Goal: Task Accomplishment & Management: Manage account settings

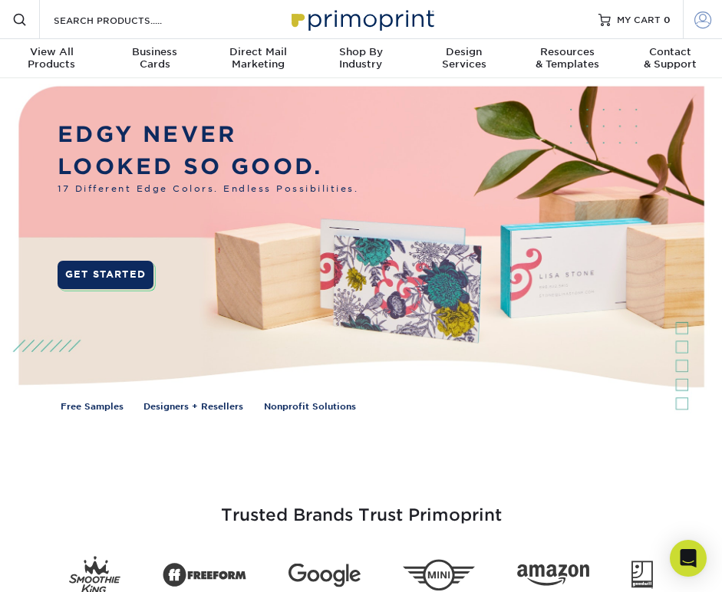
click at [707, 24] on span at bounding box center [702, 19] width 17 height 17
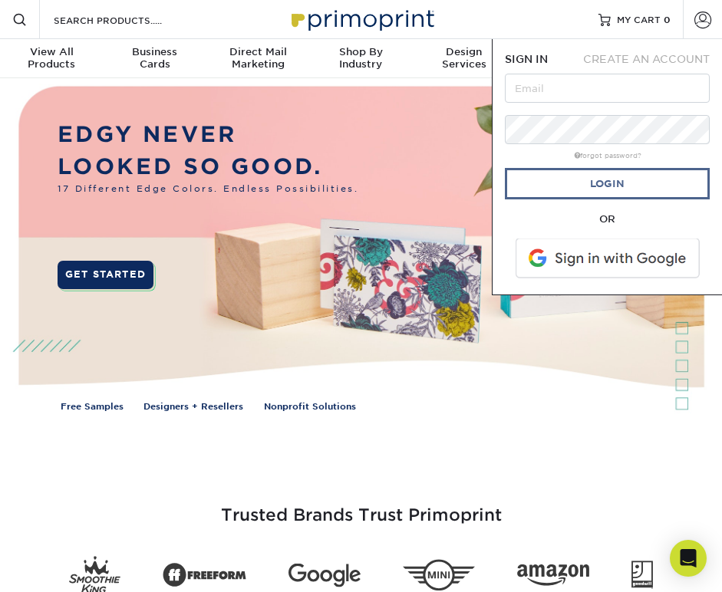
click at [574, 178] on link "Login" at bounding box center [607, 183] width 205 height 31
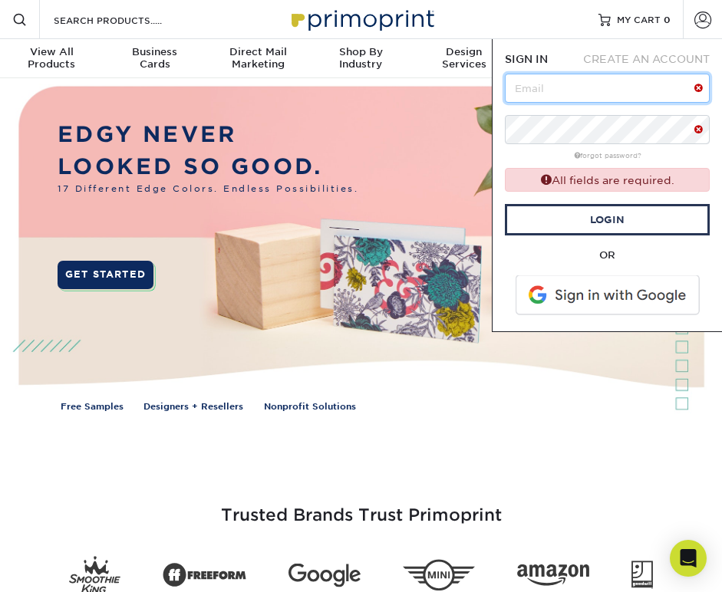
click at [580, 96] on input "text" at bounding box center [607, 88] width 205 height 29
paste input "caitlinriesbeck+np@gmail.com"
type input "caitlinriesbeck+np@gmail.com"
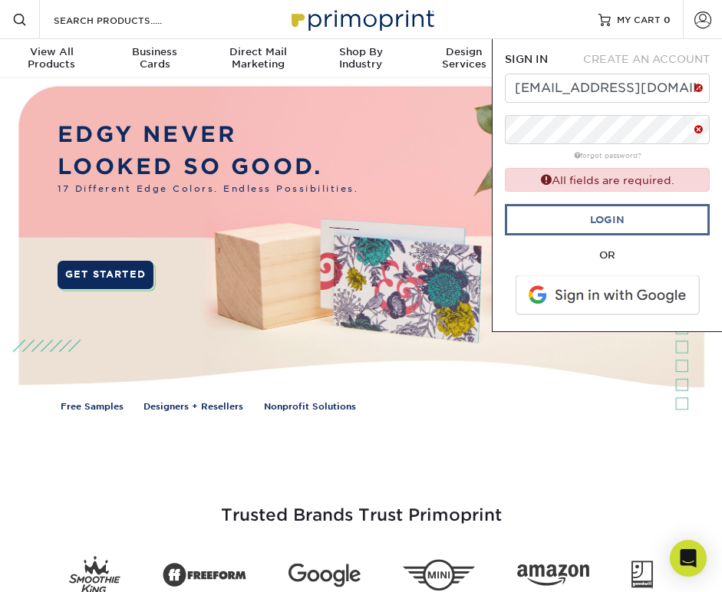
click at [604, 218] on link "Login" at bounding box center [607, 219] width 205 height 31
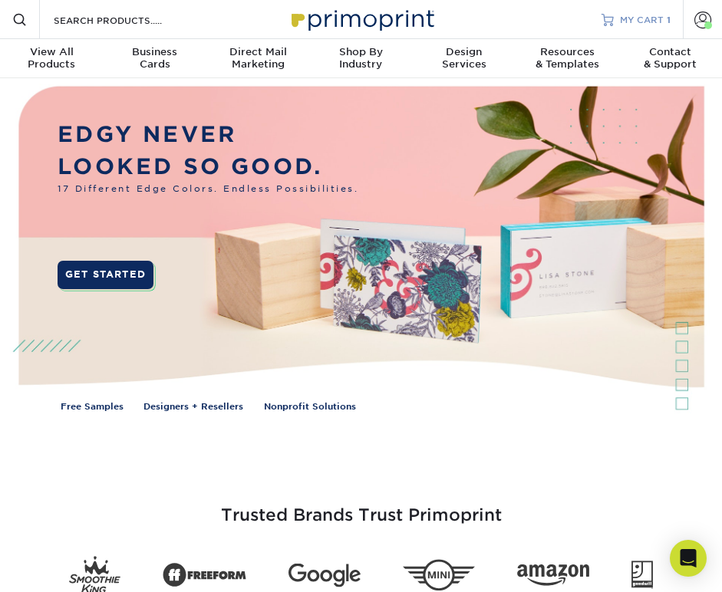
click at [654, 16] on span "MY CART" at bounding box center [642, 19] width 44 height 13
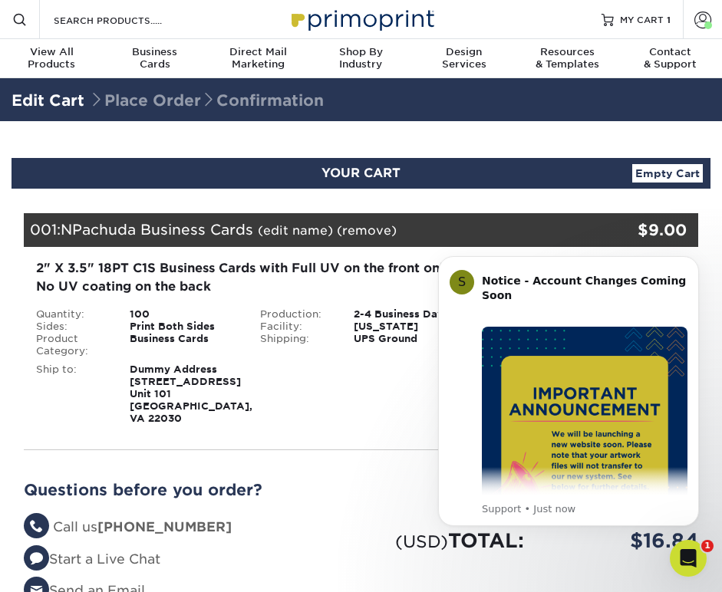
click at [334, 423] on div "2" X 3.5" 18PT C1S Business Cards with Full UV on the front only, No UV coating…" at bounding box center [360, 342] width 697 height 190
click at [699, 18] on span at bounding box center [702, 19] width 17 height 17
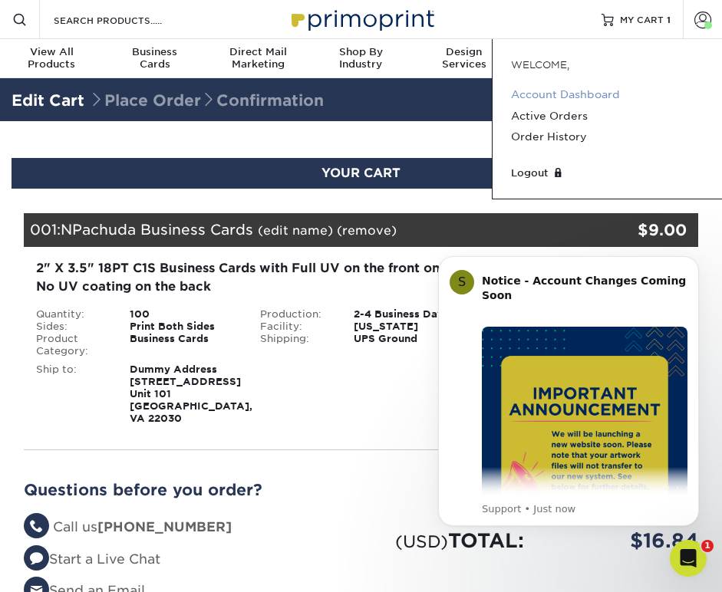
click at [539, 94] on link "Account Dashboard" at bounding box center [607, 94] width 193 height 21
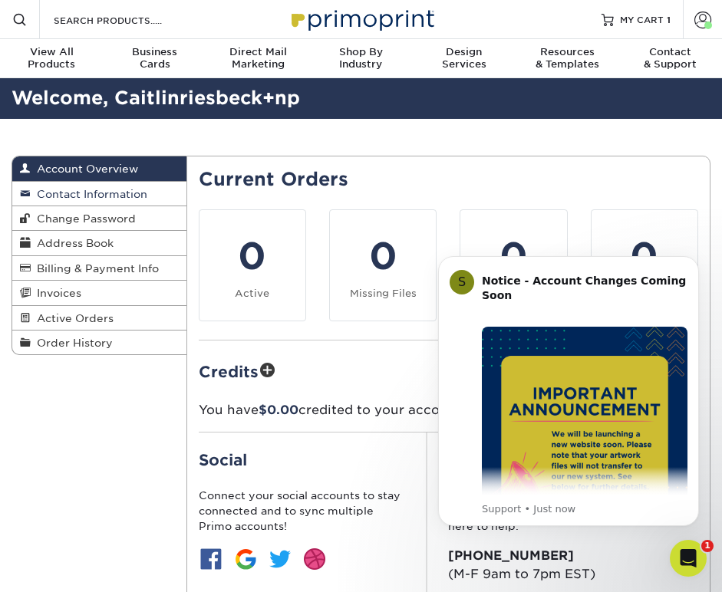
click at [117, 193] on span "Contact Information" at bounding box center [89, 194] width 117 height 12
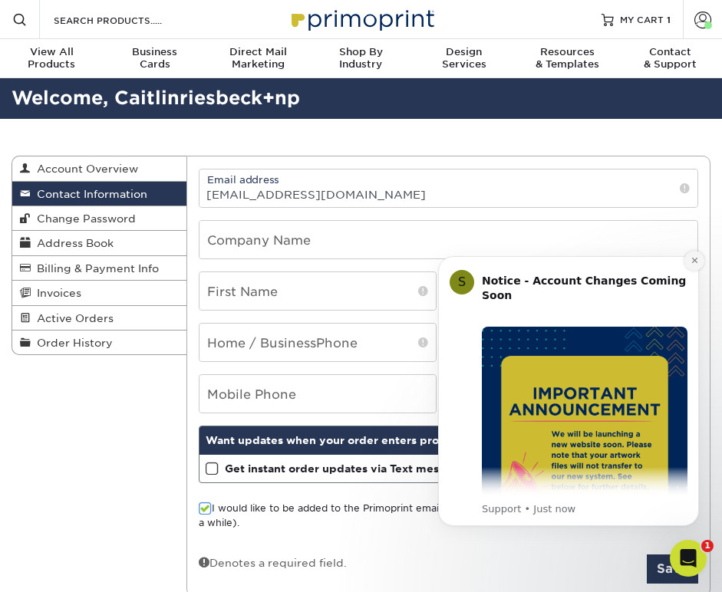
click at [692, 264] on icon "Dismiss notification" at bounding box center [694, 260] width 8 height 8
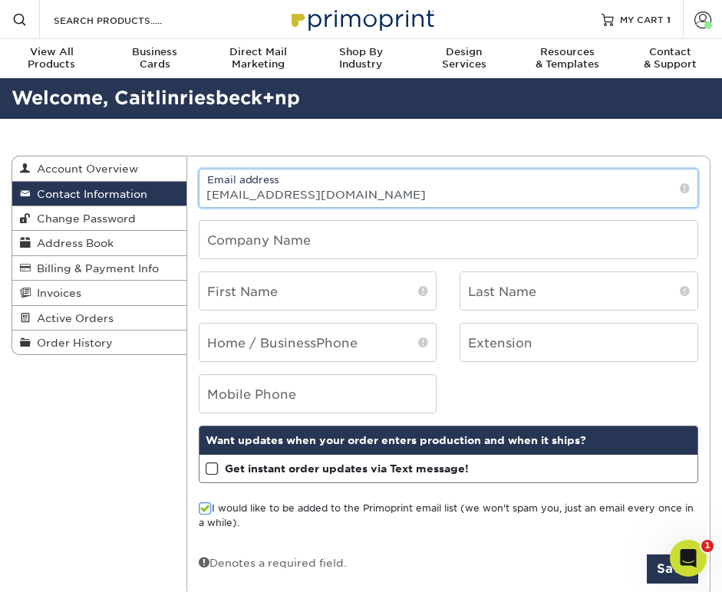
drag, startPoint x: 408, startPoint y: 193, endPoint x: 190, endPoint y: 192, distance: 217.8
type input "npachuda@gmail.com"
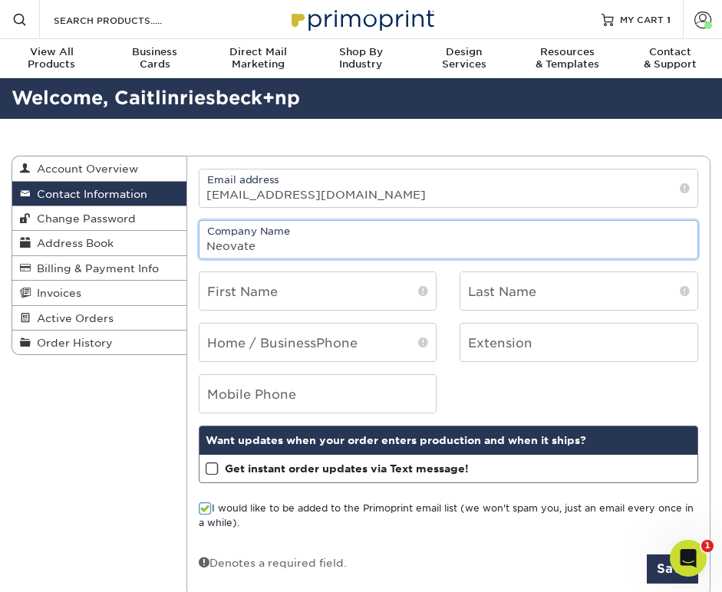
type input "Neovate"
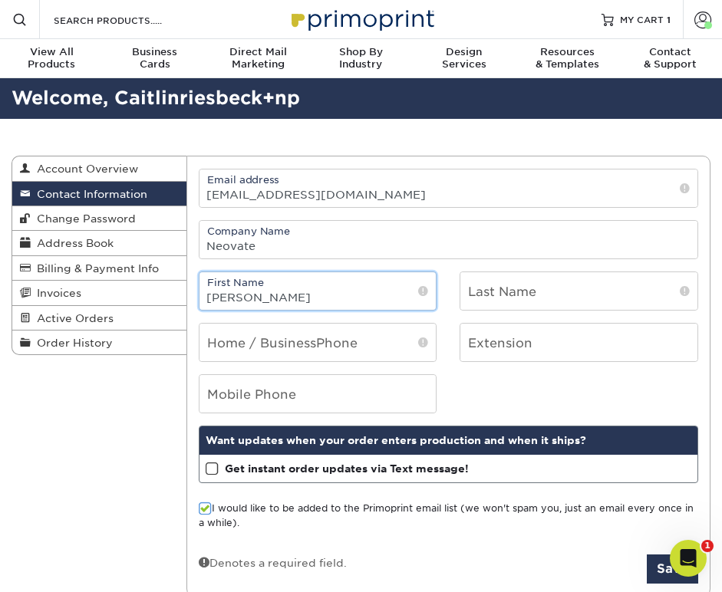
type input "[PERSON_NAME]"
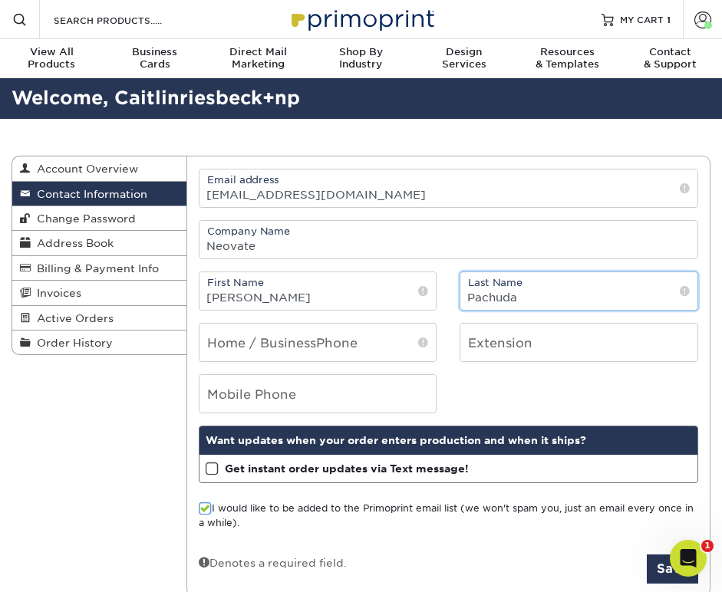
type input "Pachuda"
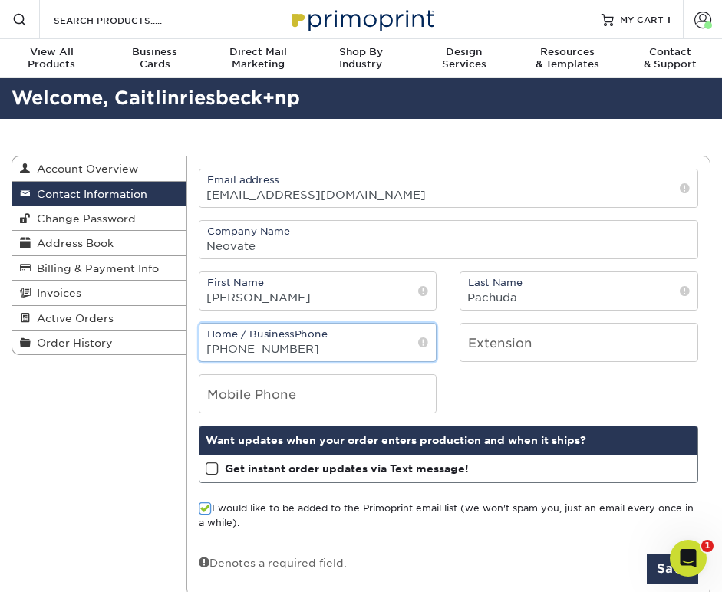
type input "440-864-9226"
click at [409, 369] on form "Email address npachuda@gmail.com Company Name Neovate First Name Nicholas Last …" at bounding box center [448, 376] width 499 height 415
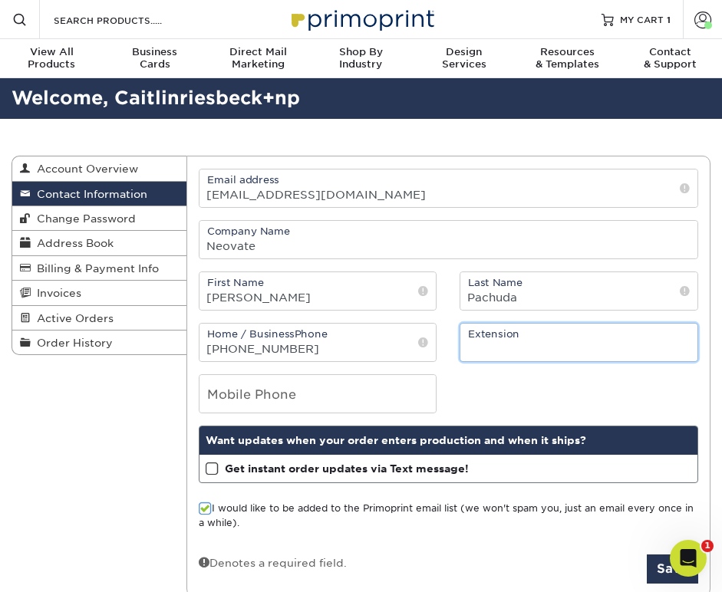
click at [516, 354] on input "number" at bounding box center [578, 343] width 237 height 38
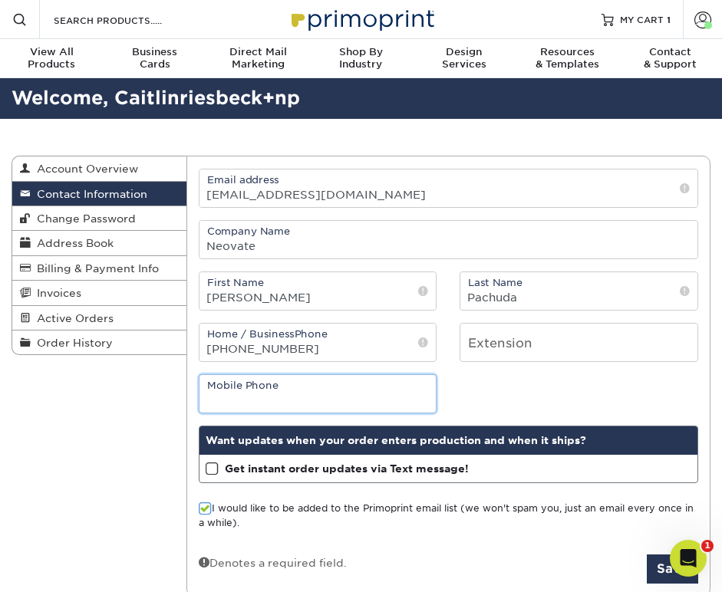
click at [301, 400] on input "tel" at bounding box center [317, 394] width 237 height 38
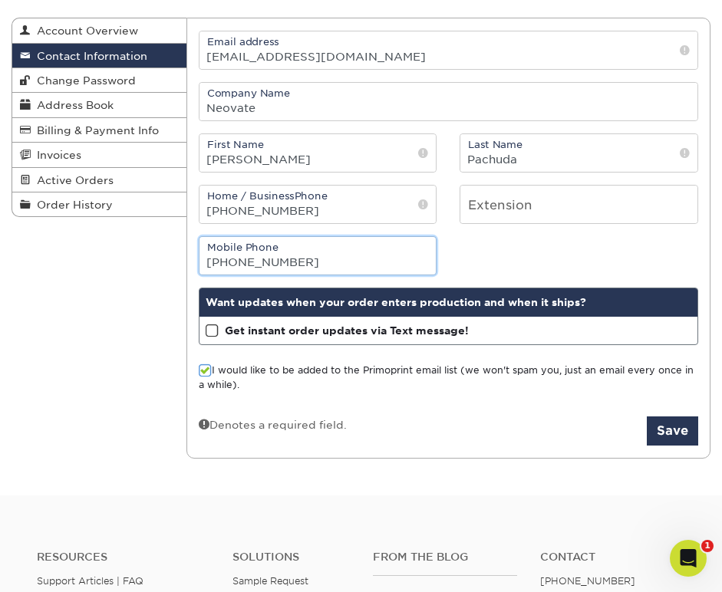
scroll to position [153, 0]
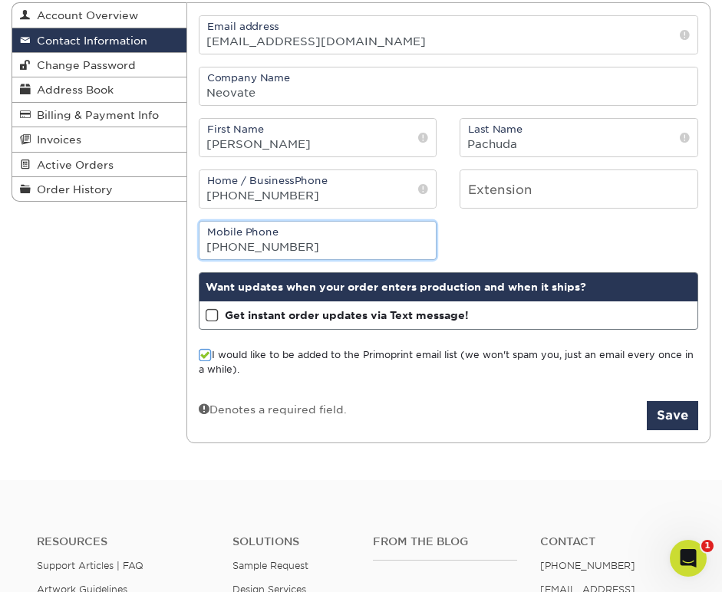
type input "440-864-9226"
click at [211, 313] on span at bounding box center [212, 315] width 13 height 15
click at [0, 0] on input "Get instant order updates via Text message!" at bounding box center [0, 0] width 0 height 0
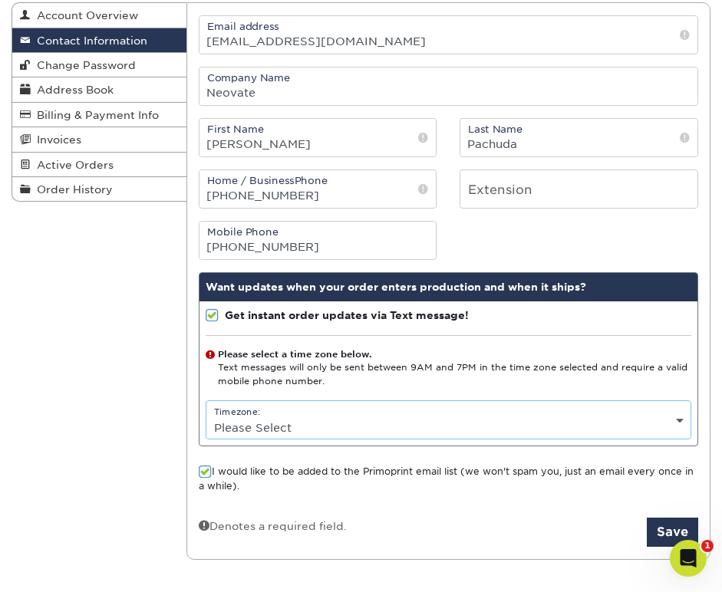
select select "-7.0"
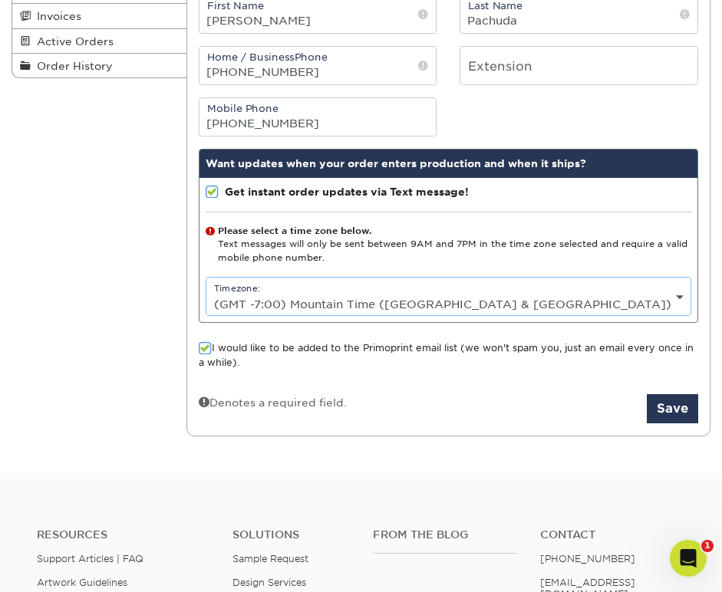
scroll to position [278, 0]
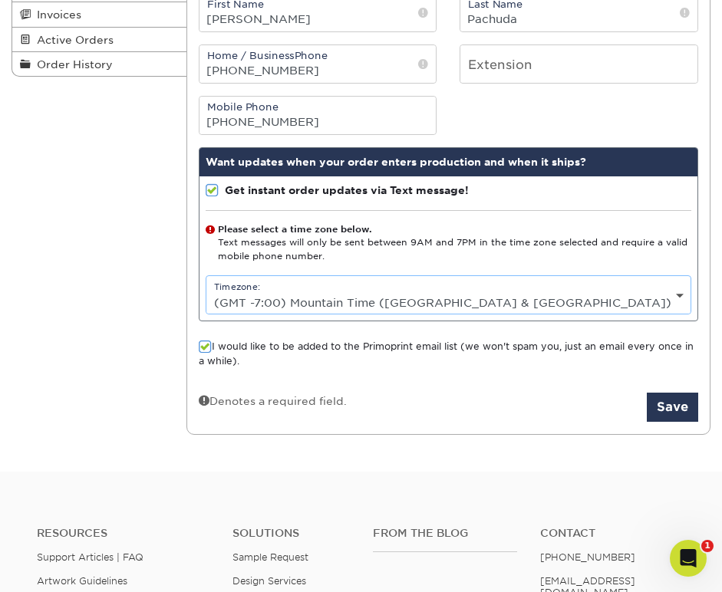
click at [204, 349] on span at bounding box center [205, 347] width 13 height 15
click at [0, 0] on input "I would like to be added to the Primoprint email list (we won't spam you, just …" at bounding box center [0, 0] width 0 height 0
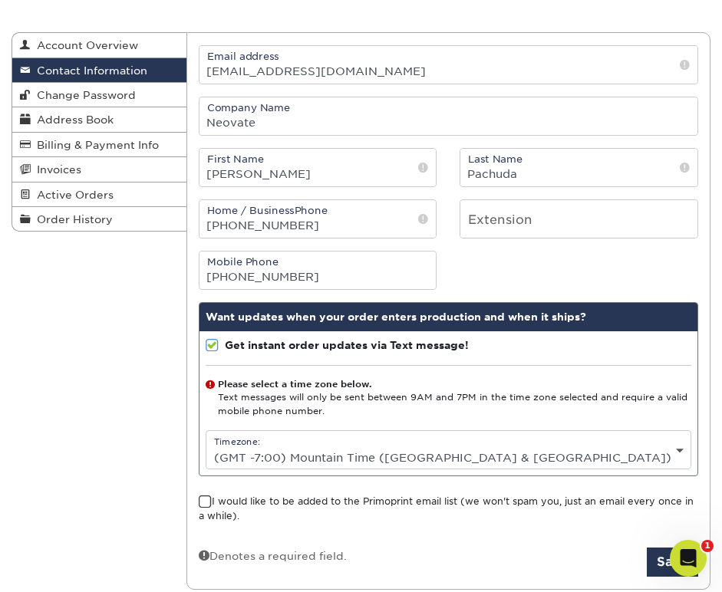
scroll to position [137, 0]
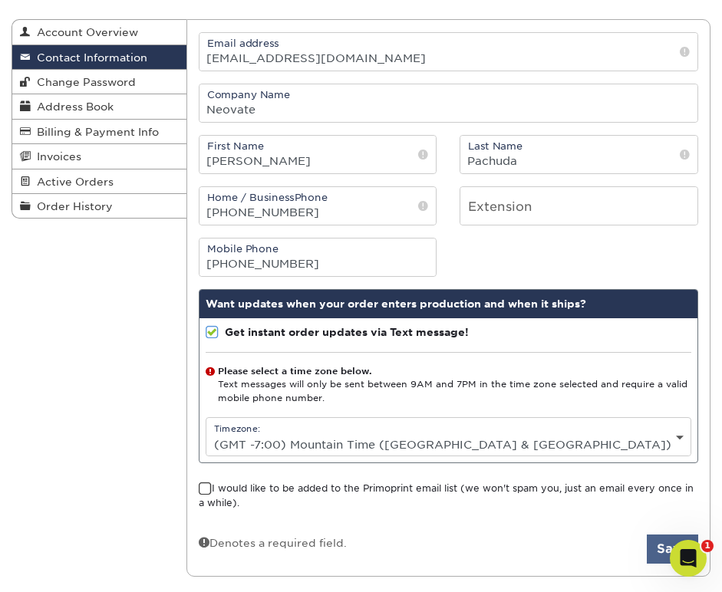
click at [663, 548] on button "Save" at bounding box center [672, 549] width 51 height 29
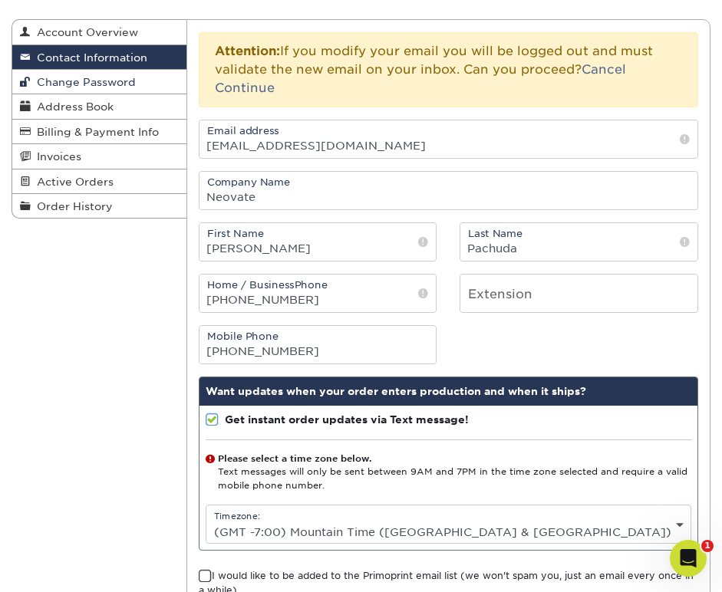
click at [84, 81] on span "Change Password" at bounding box center [83, 82] width 105 height 12
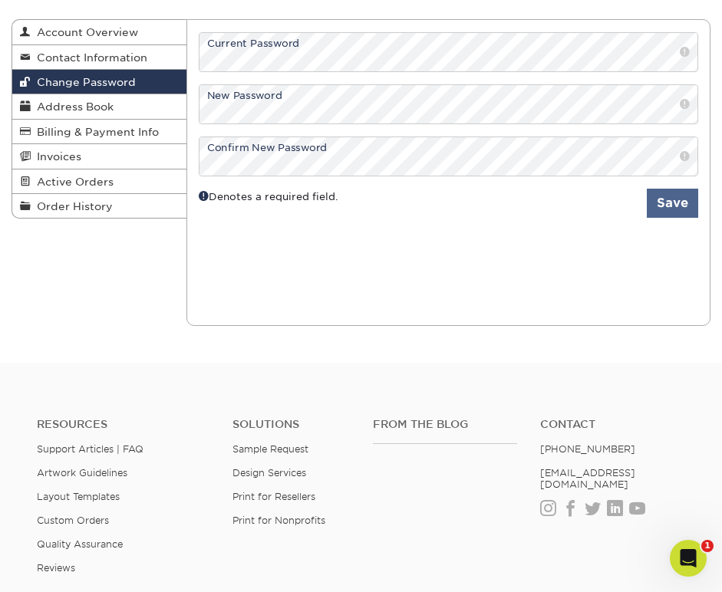
click at [670, 203] on button "Save" at bounding box center [672, 203] width 51 height 29
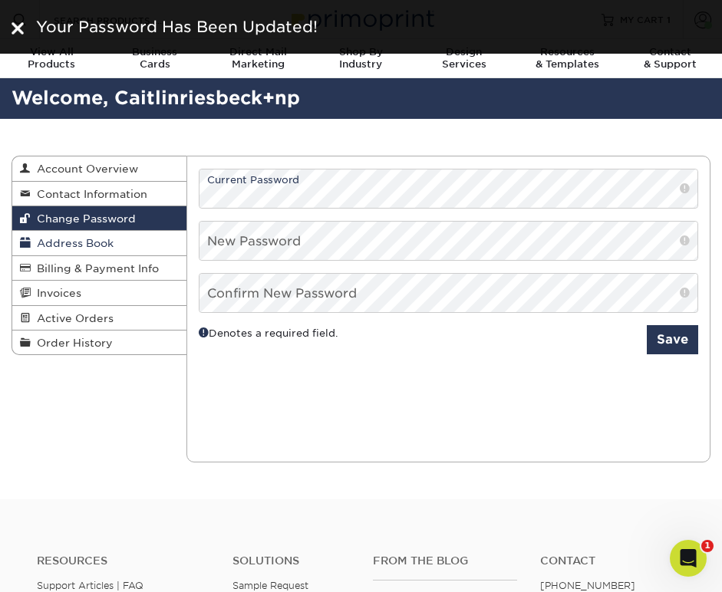
click at [101, 239] on span "Address Book" at bounding box center [72, 243] width 83 height 12
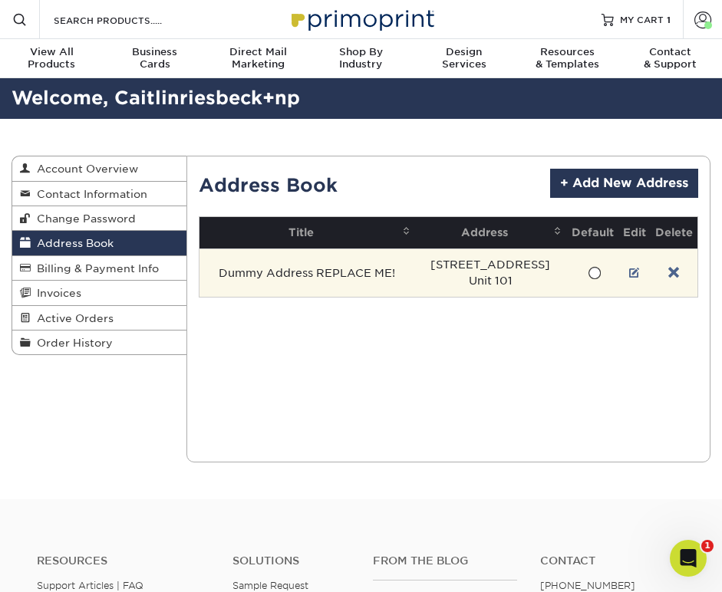
click at [356, 275] on td "Dummy Address REPLACE ME!" at bounding box center [307, 272] width 216 height 48
click at [630, 268] on link at bounding box center [634, 273] width 11 height 12
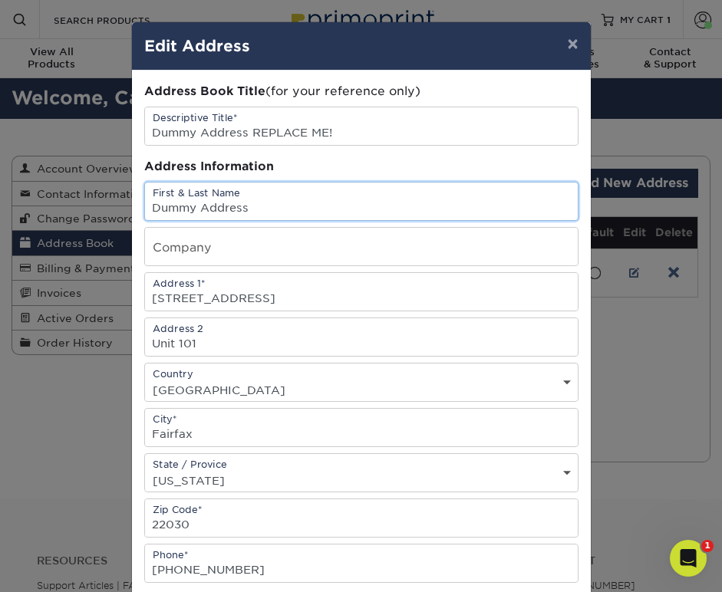
drag, startPoint x: 278, startPoint y: 203, endPoint x: 153, endPoint y: 206, distance: 125.0
type input "Pachuda Address"
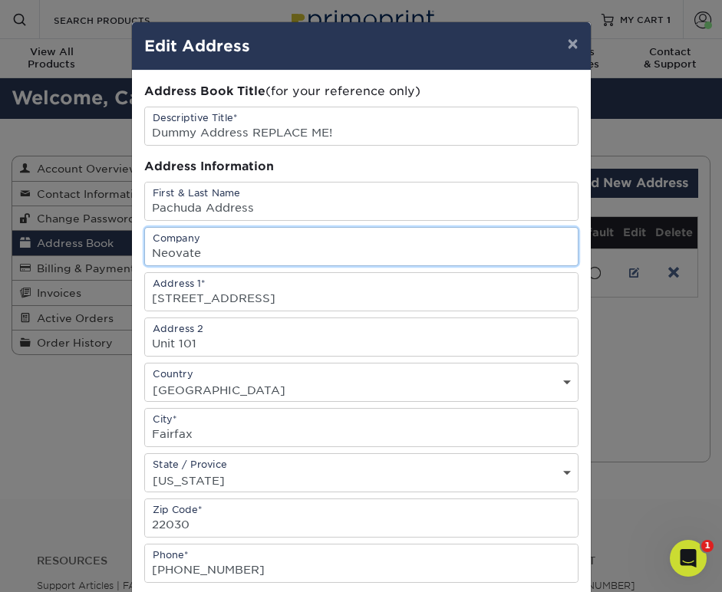
type input "Neovate"
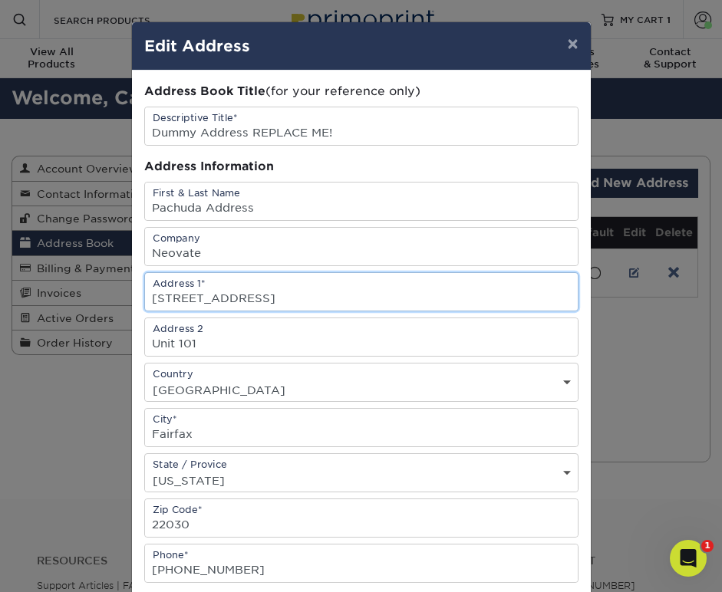
click at [180, 294] on input "[STREET_ADDRESS]" at bounding box center [361, 292] width 433 height 38
type input "7919 Golden Prairie Court"
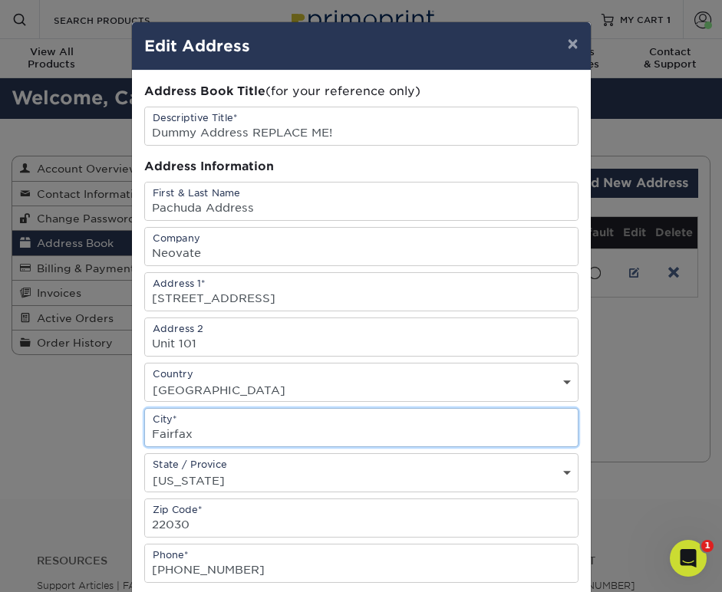
click at [183, 439] on input "Fairfax" at bounding box center [361, 428] width 433 height 38
type input "Fort Collins"
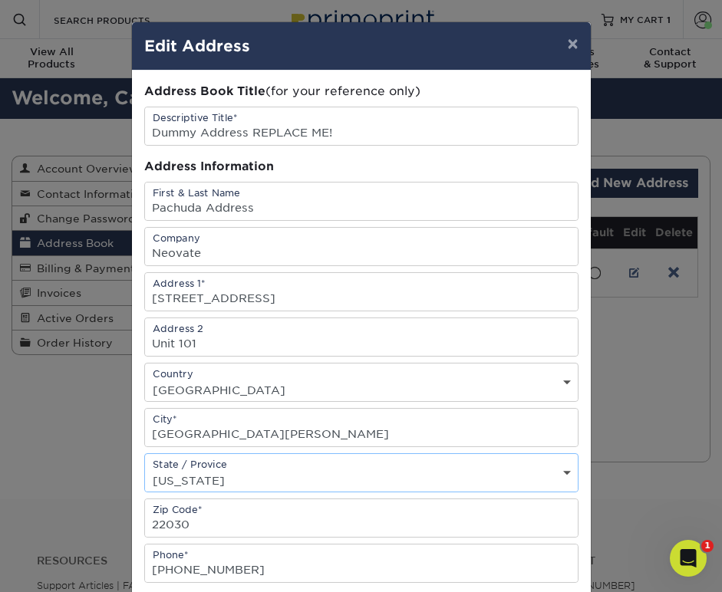
select select "CO"
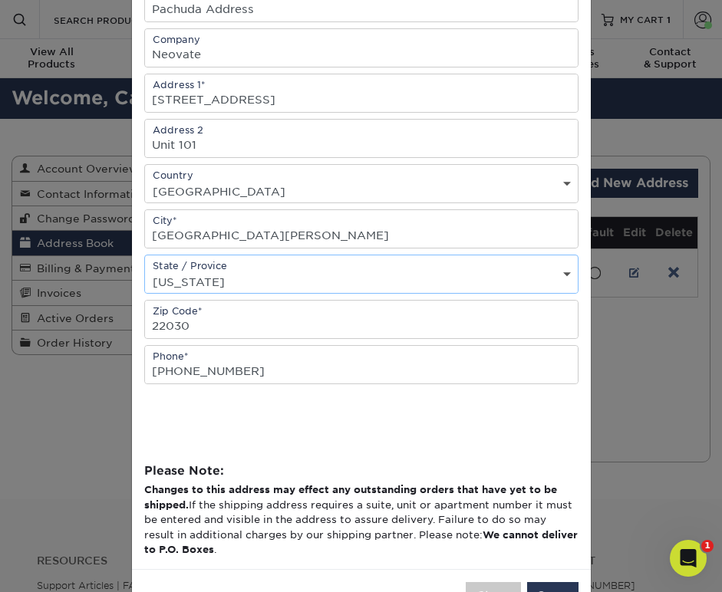
scroll to position [201, 0]
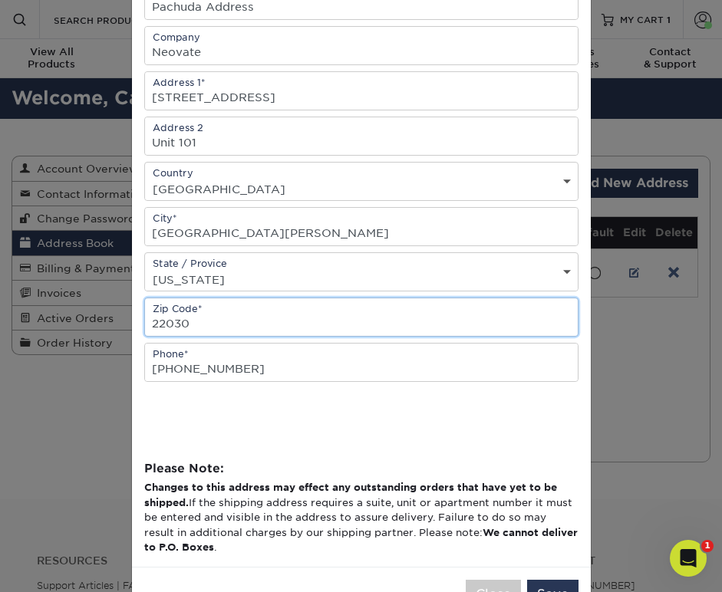
drag, startPoint x: 197, startPoint y: 327, endPoint x: 113, endPoint y: 340, distance: 85.3
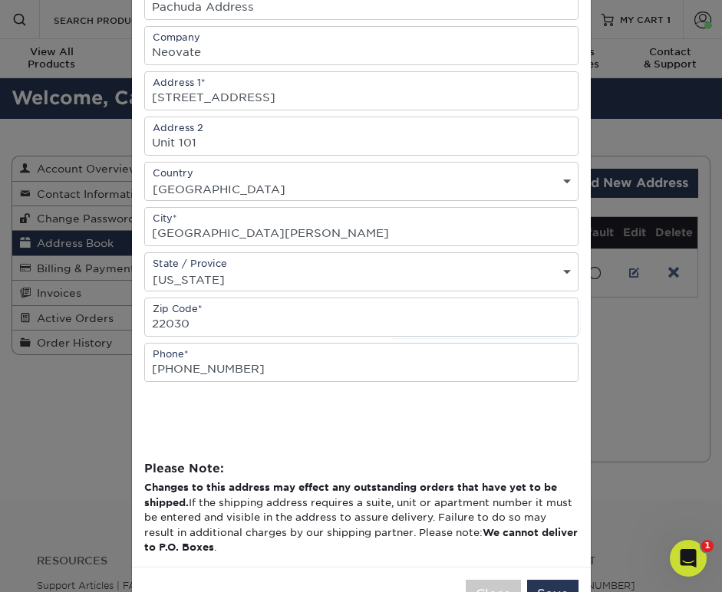
click at [111, 337] on div "× Edit Address Address Book Title (for your reference only) Descriptive Title* …" at bounding box center [361, 296] width 722 height 592
click at [111, 337] on link "Order History" at bounding box center [99, 343] width 174 height 24
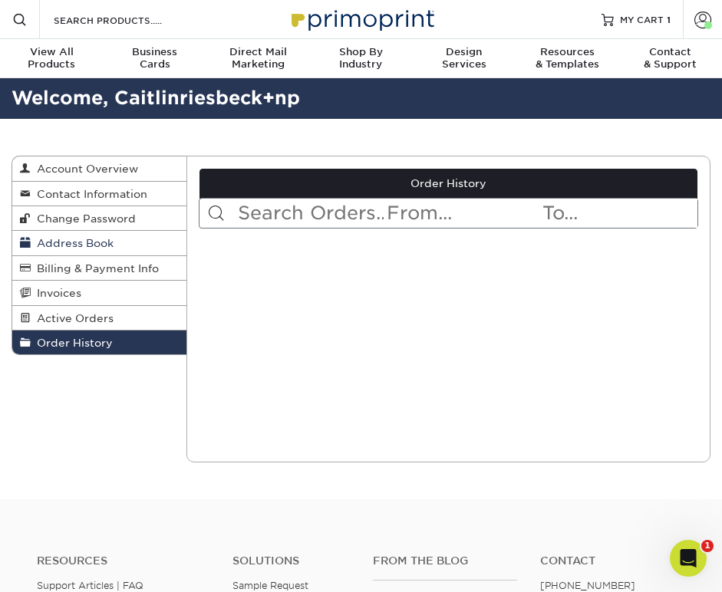
click at [85, 242] on span "Address Book" at bounding box center [72, 243] width 83 height 12
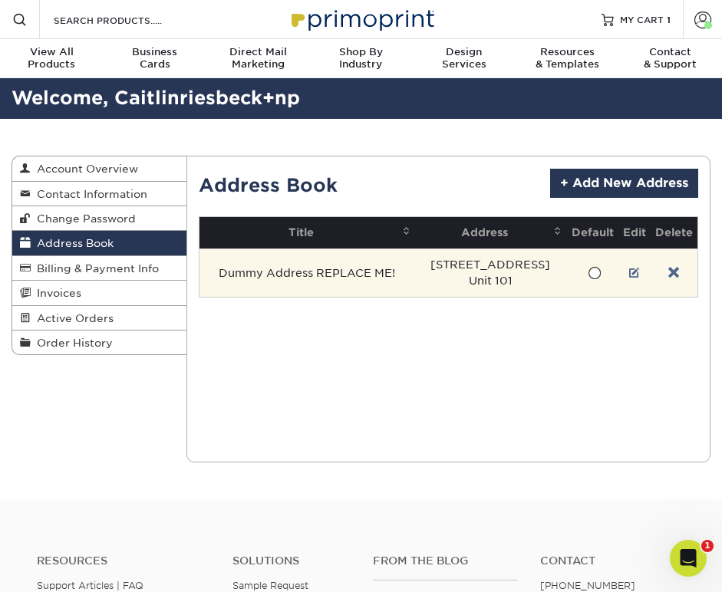
click at [373, 265] on td "Dummy Address REPLACE ME!" at bounding box center [307, 272] width 216 height 48
click at [350, 277] on td "Dummy Address REPLACE ME!" at bounding box center [307, 272] width 216 height 48
click at [474, 267] on td "3985 Norton Place Unit 101" at bounding box center [491, 272] width 152 height 48
click at [629, 269] on link at bounding box center [634, 273] width 11 height 12
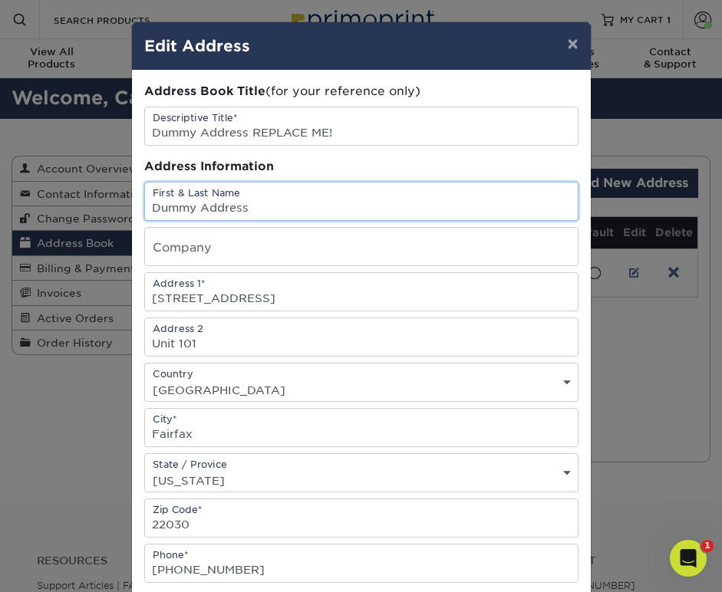
click at [222, 216] on input "Dummy Address" at bounding box center [361, 202] width 433 height 38
type input "O"
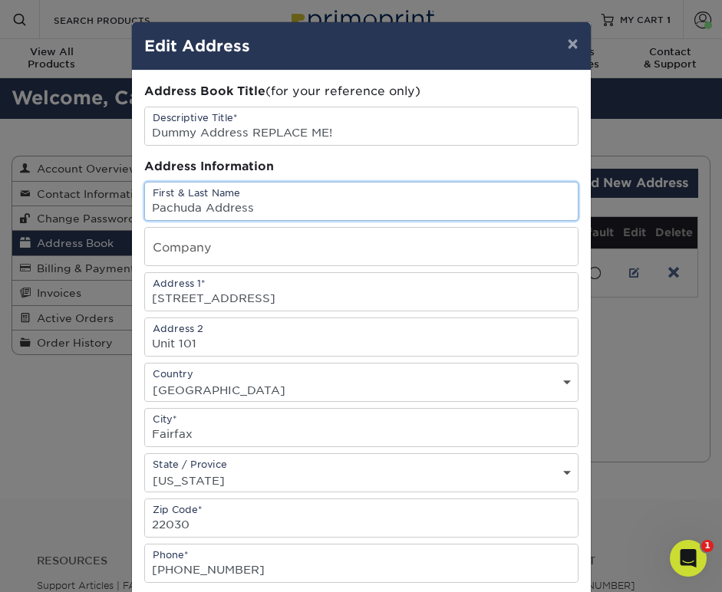
type input "Pachuda Address"
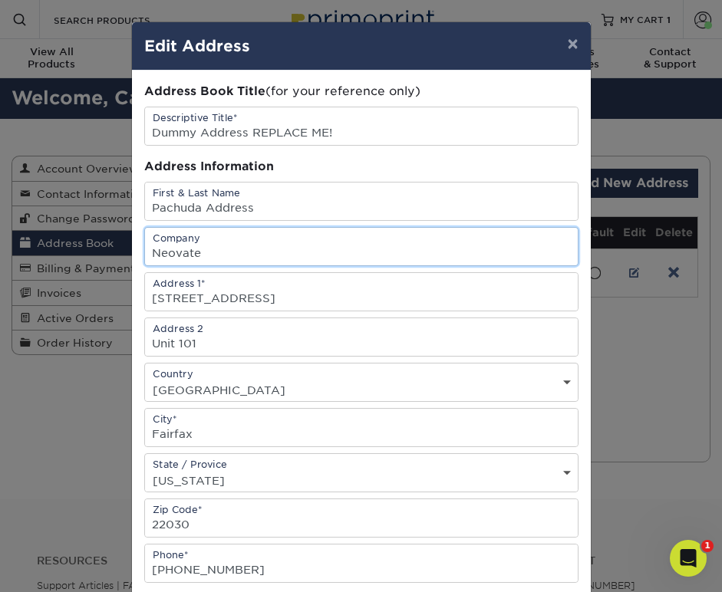
type input "Neovate"
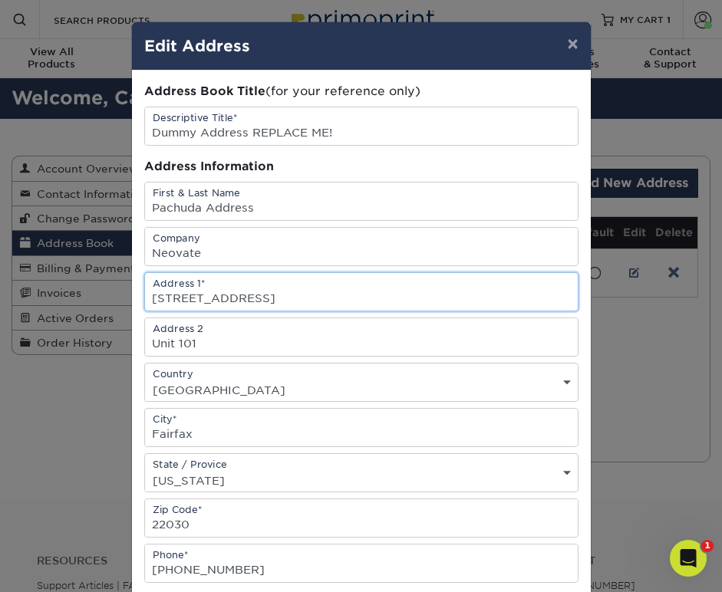
click at [222, 302] on input "3985 Norton Place" at bounding box center [361, 292] width 433 height 38
type input "7919 Golden Prairie Court"
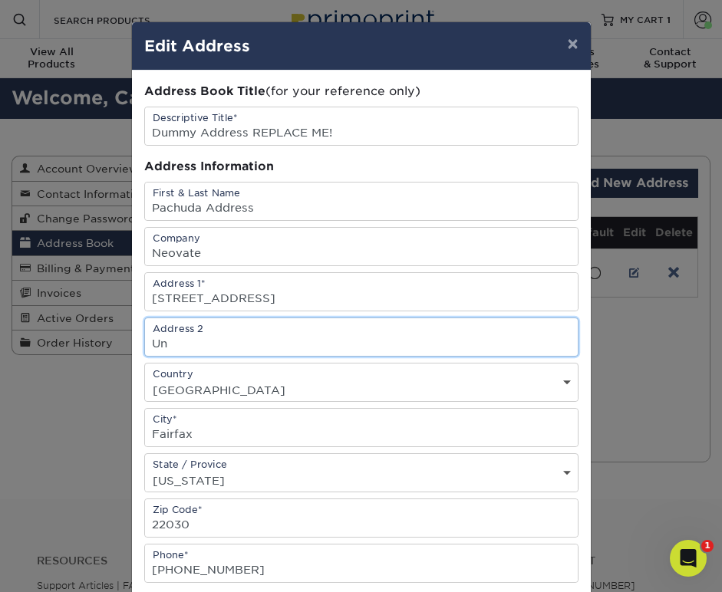
type input "U"
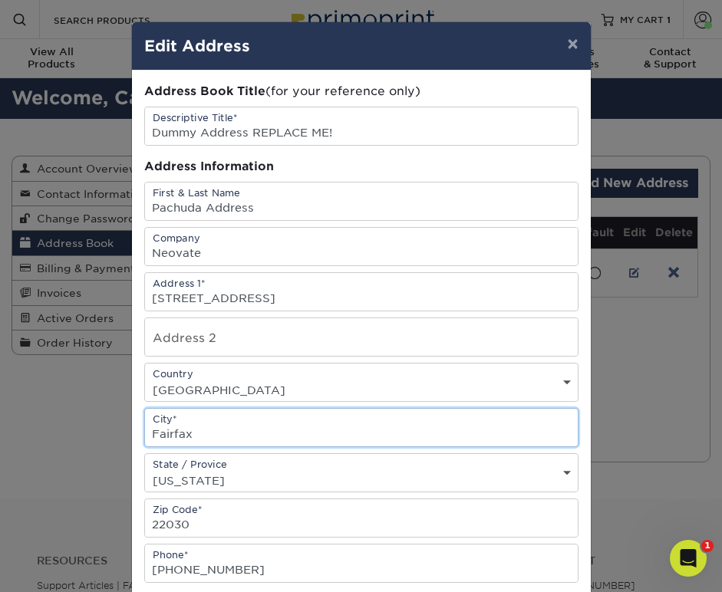
drag, startPoint x: 193, startPoint y: 440, endPoint x: 132, endPoint y: 443, distance: 60.7
click at [132, 443] on div "Address Book Title (for your reference only) Descriptive Title* Dummy Address R…" at bounding box center [361, 419] width 459 height 697
type input "Fort Collins"
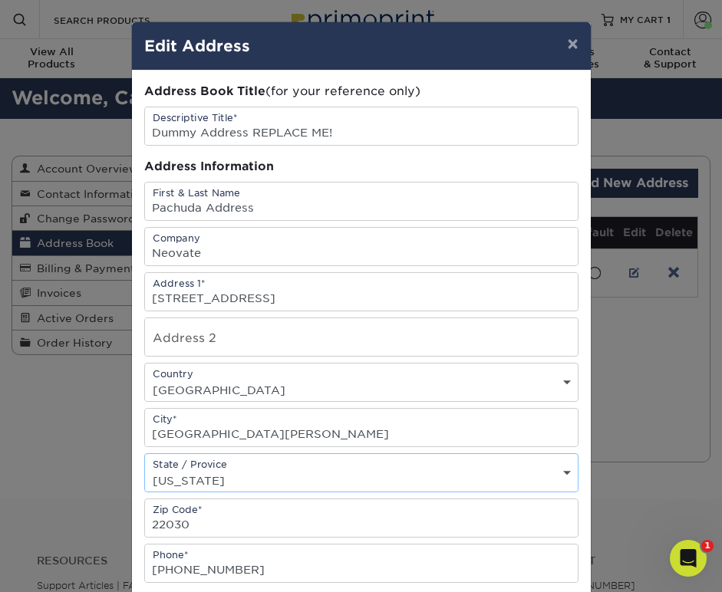
select select "CO"
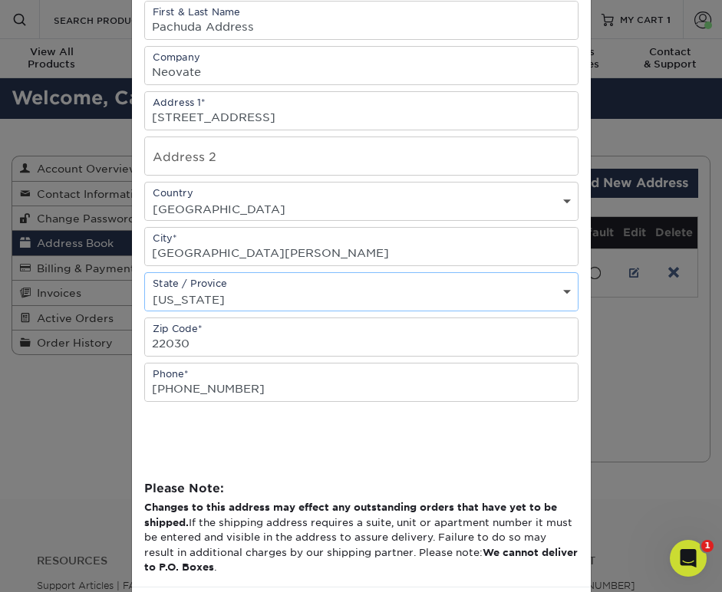
scroll to position [187, 0]
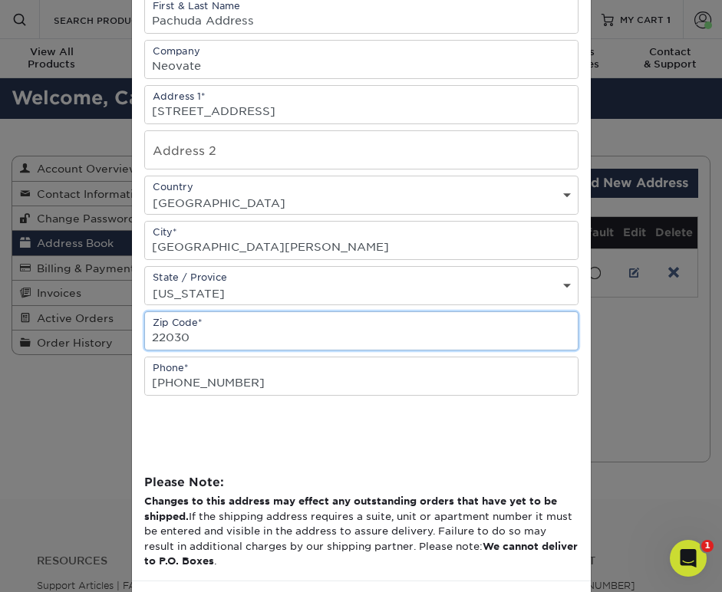
drag, startPoint x: 195, startPoint y: 341, endPoint x: 122, endPoint y: 354, distance: 74.0
click at [173, 333] on input "22030" at bounding box center [361, 331] width 433 height 38
type input "9"
type input "80525"
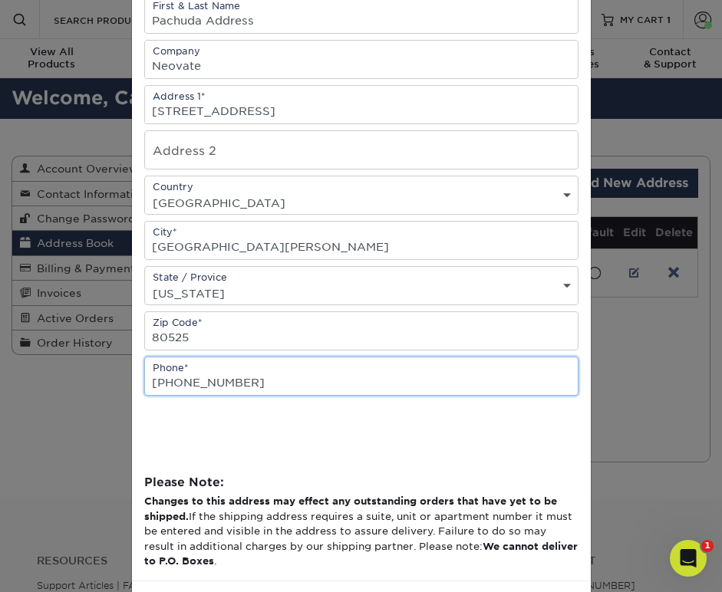
drag, startPoint x: 241, startPoint y: 387, endPoint x: 121, endPoint y: 390, distance: 119.7
click at [121, 390] on div "× Edit Address Address Book Title (for your reference only) Descriptive Title* …" at bounding box center [361, 296] width 722 height 592
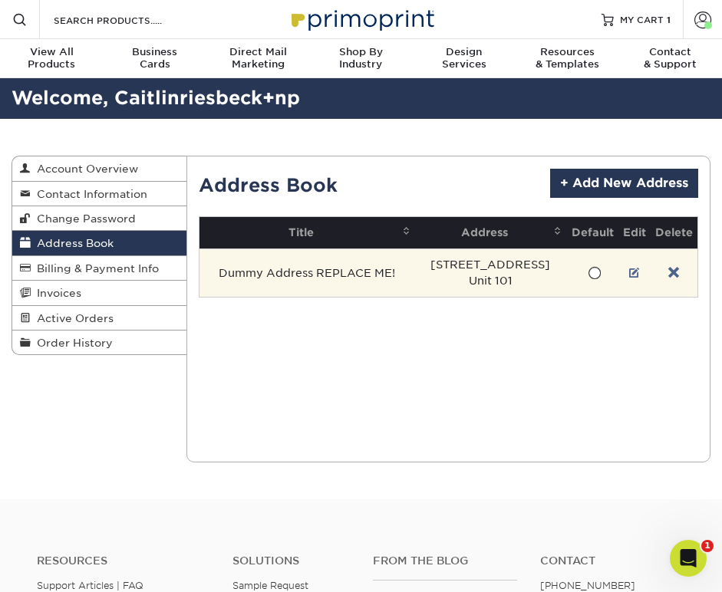
click at [309, 271] on td "Dummy Address REPLACE ME!" at bounding box center [307, 272] width 216 height 48
click at [633, 271] on link at bounding box center [634, 273] width 11 height 12
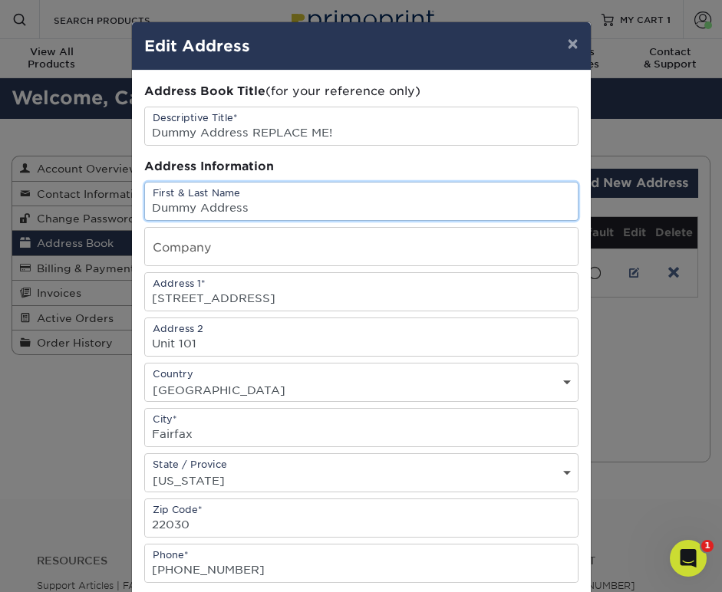
drag, startPoint x: 258, startPoint y: 204, endPoint x: 110, endPoint y: 209, distance: 148.1
type input "Pachuda Address"
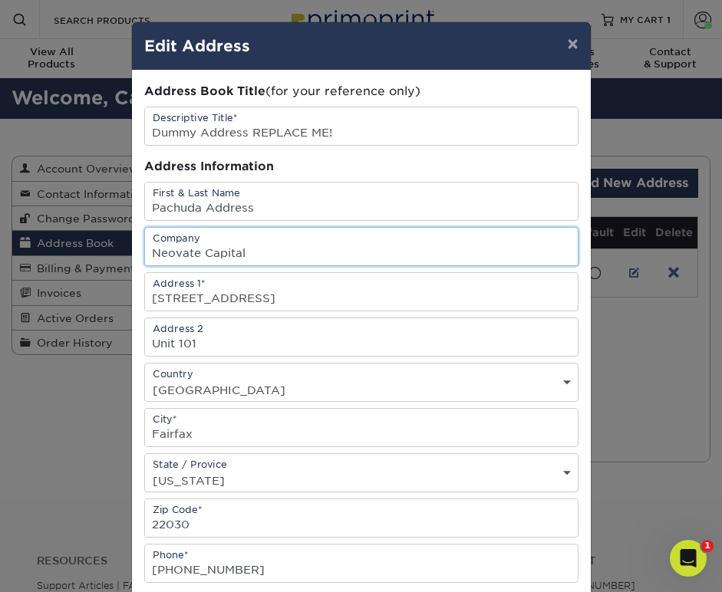
type input "Neovate Capital"
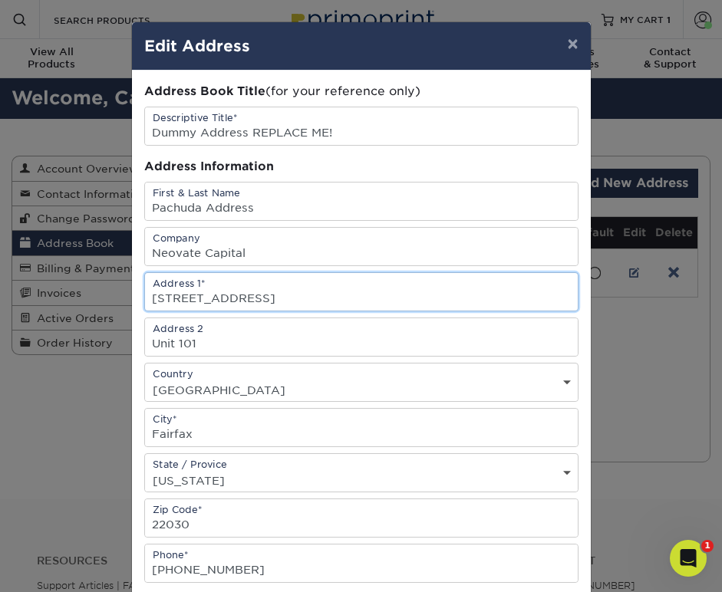
click at [216, 300] on input "3985 Norton Place" at bounding box center [361, 292] width 433 height 38
type input "7919 Golden Prairie Court"
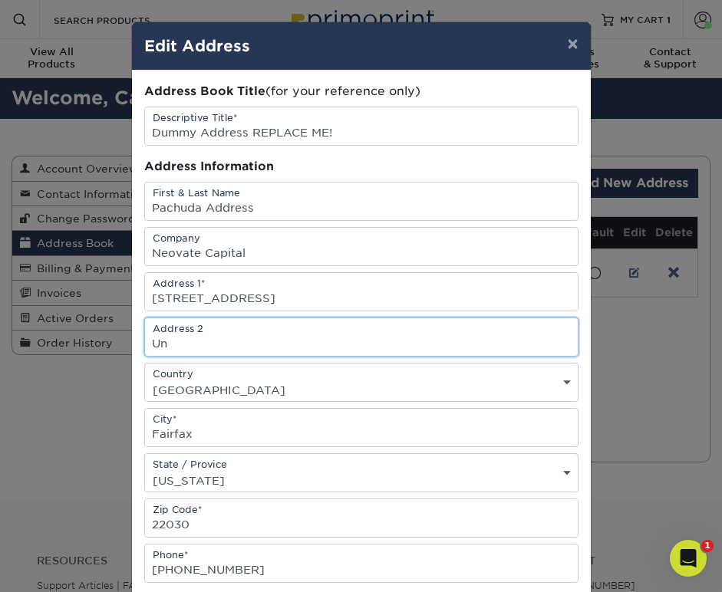
type input "U"
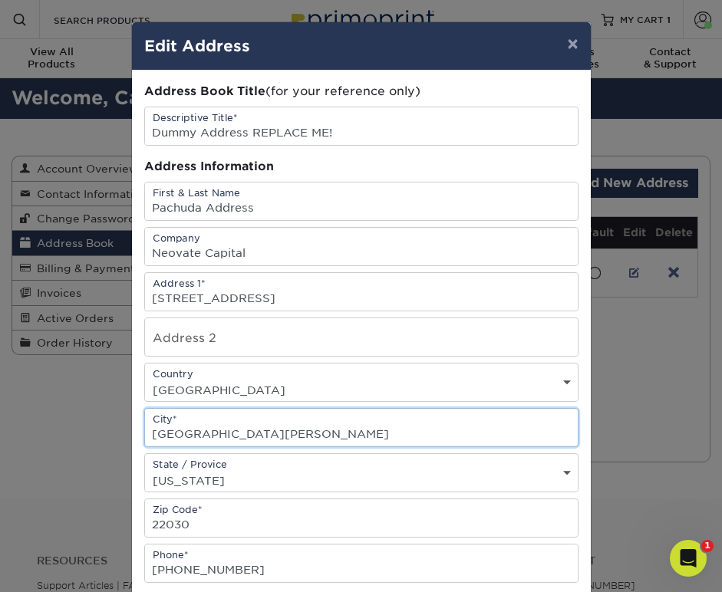
type input "Fort Collins"
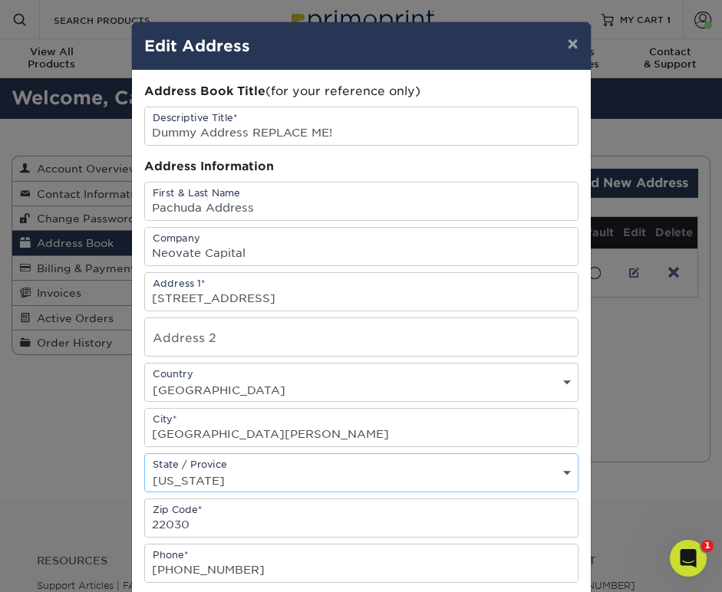
select select "CO"
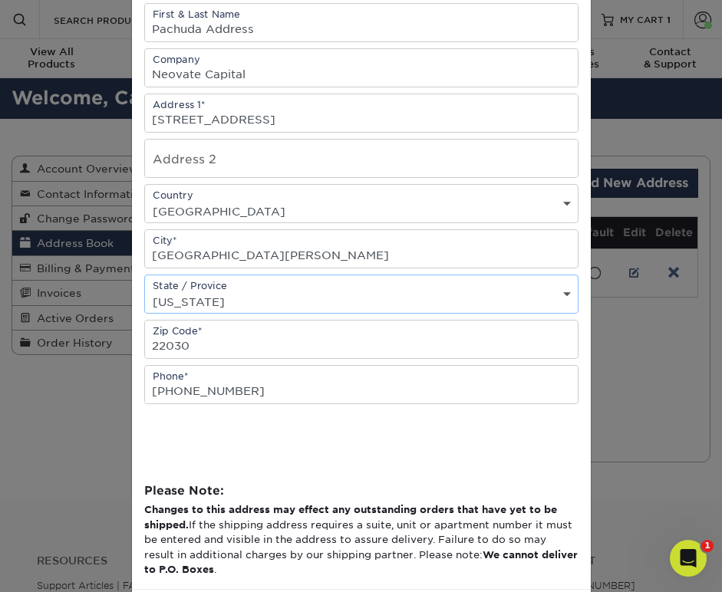
scroll to position [185, 0]
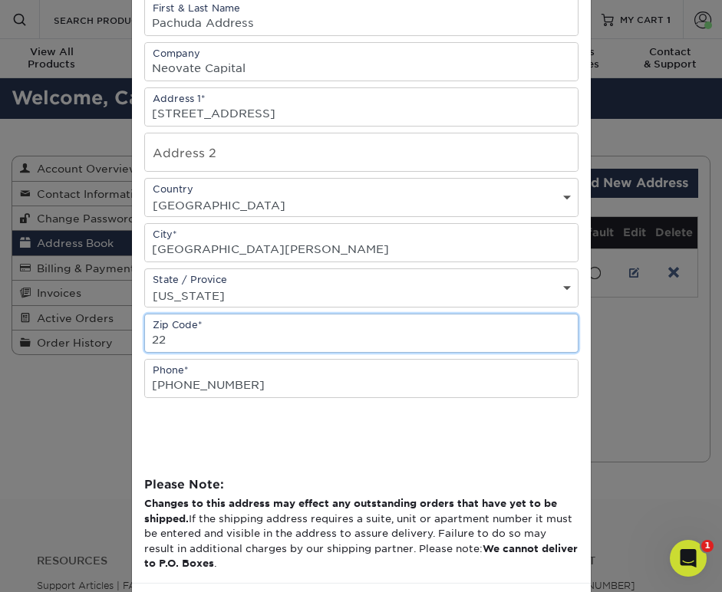
type input "2"
type input "80525"
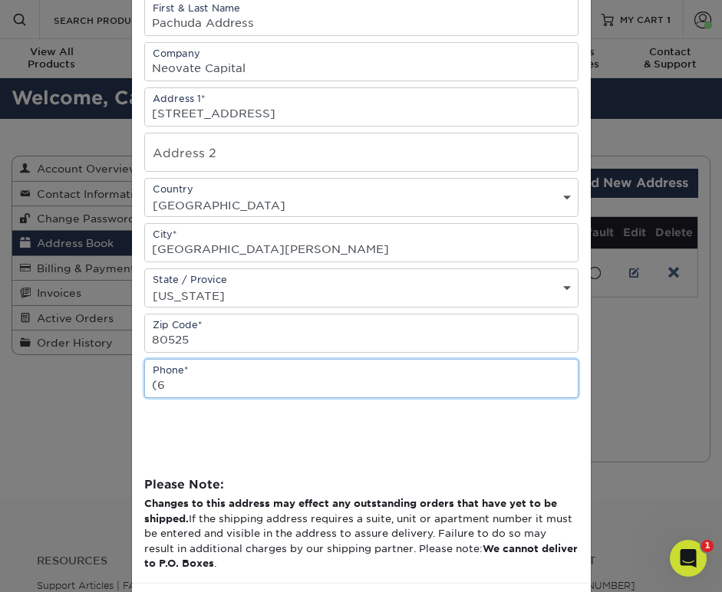
type input "("
type input "440-864-9226"
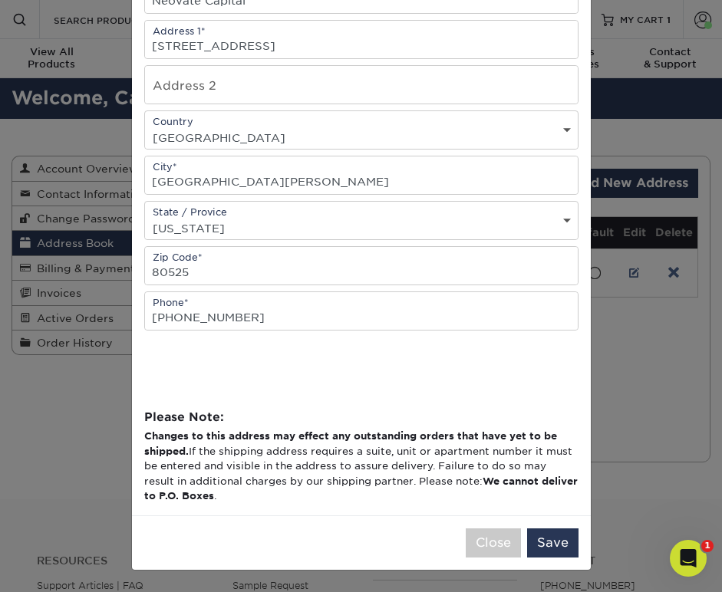
scroll to position [255, 0]
click at [559, 538] on button "Save" at bounding box center [552, 542] width 51 height 29
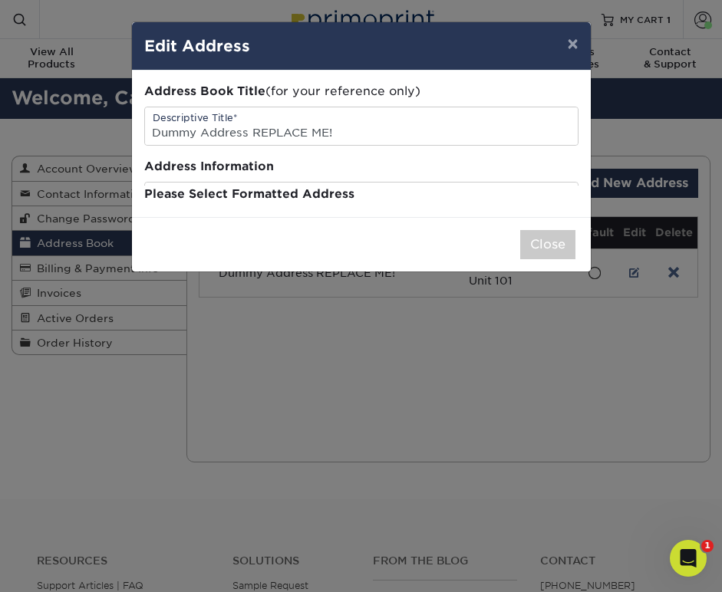
scroll to position [0, 0]
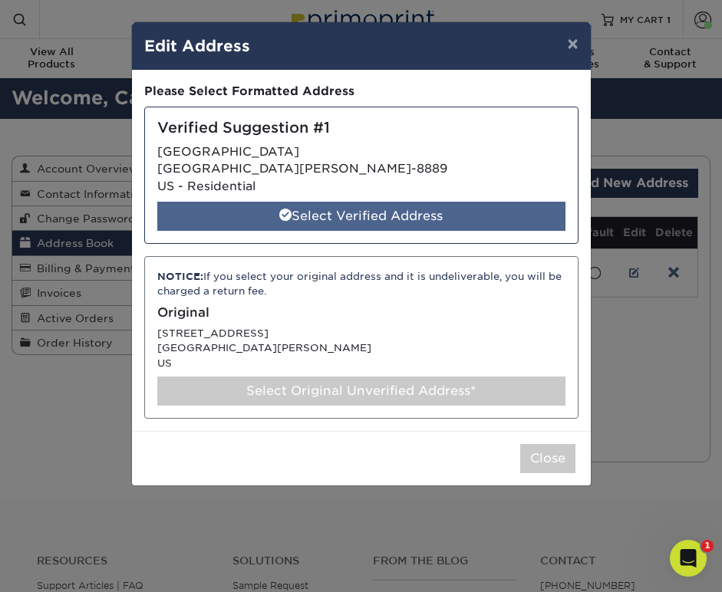
click at [434, 212] on div "Select Verified Address" at bounding box center [361, 216] width 408 height 29
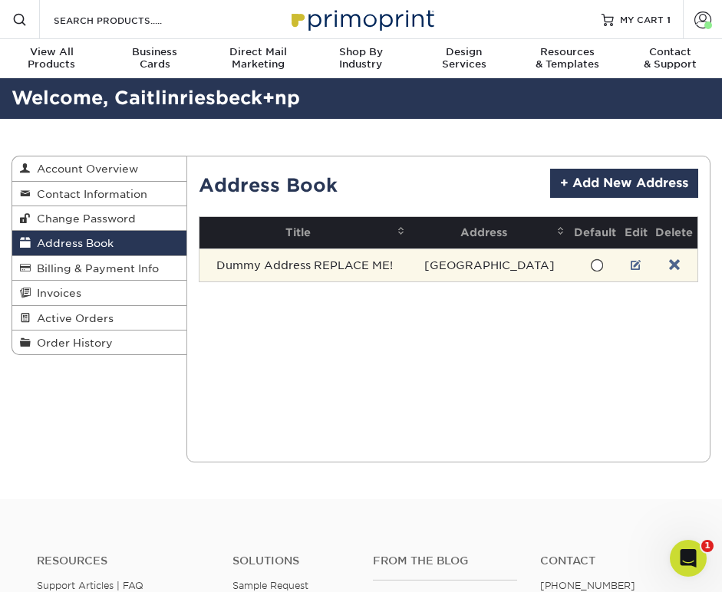
click at [341, 265] on td "Dummy Address REPLACE ME!" at bounding box center [304, 264] width 210 height 33
click at [639, 265] on link at bounding box center [635, 265] width 11 height 12
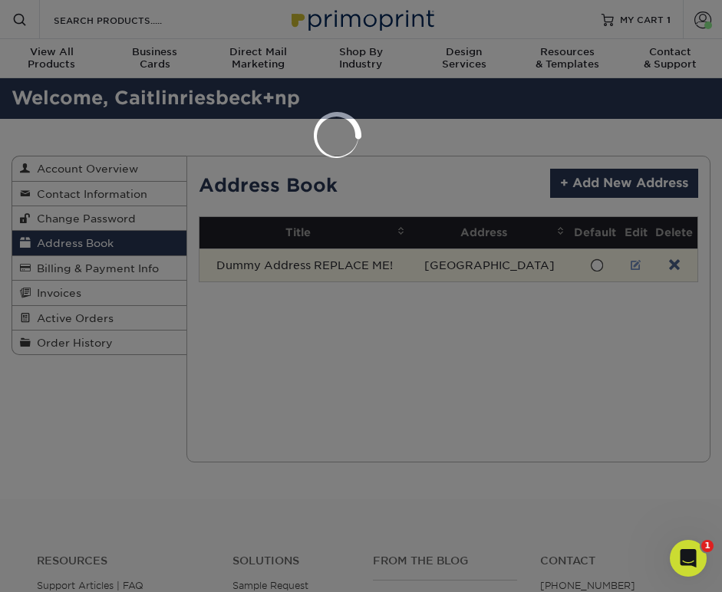
select select
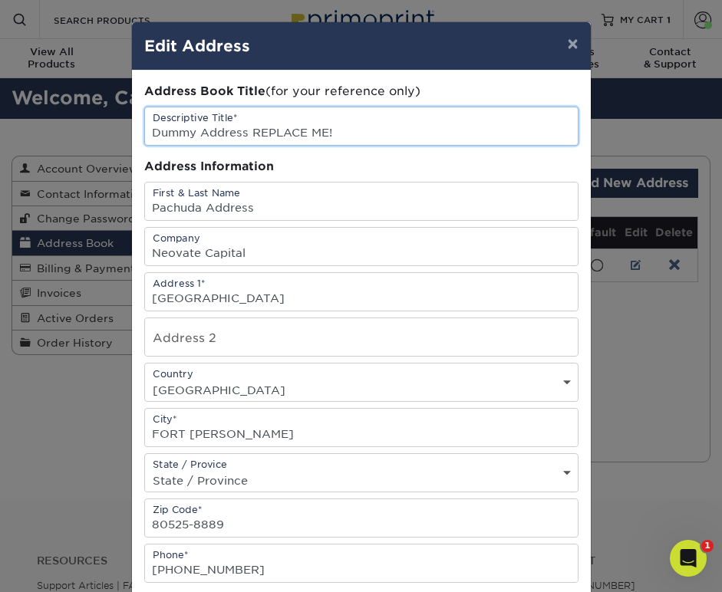
drag, startPoint x: 337, startPoint y: 130, endPoint x: 125, endPoint y: 130, distance: 212.4
click at [125, 130] on div "× Edit Address Address Book Title (for your reference only) Descriptive Title* …" at bounding box center [361, 296] width 722 height 592
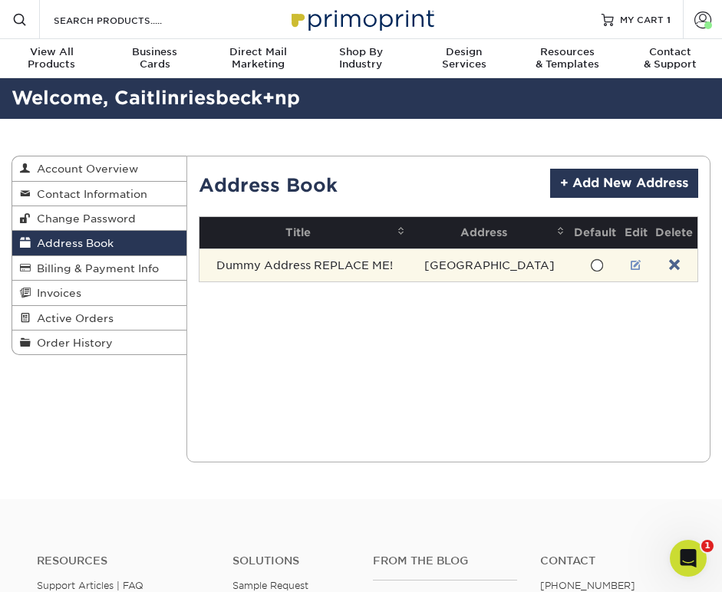
click at [635, 264] on link at bounding box center [635, 265] width 11 height 12
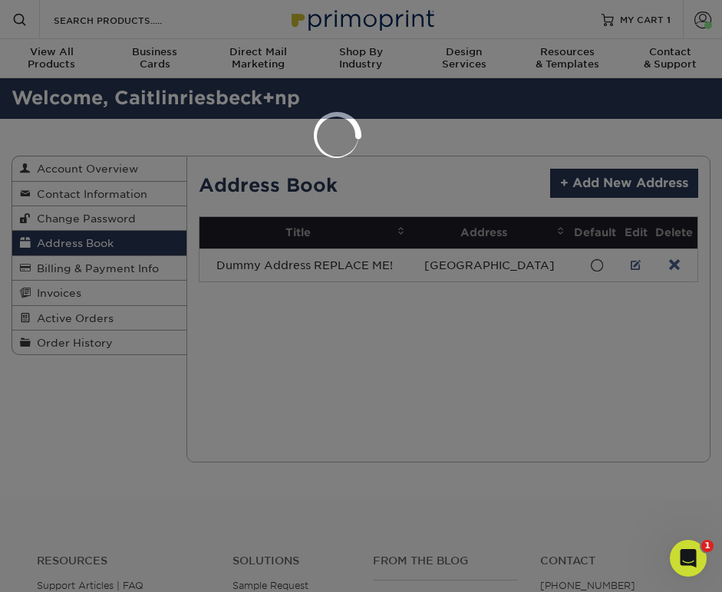
select select
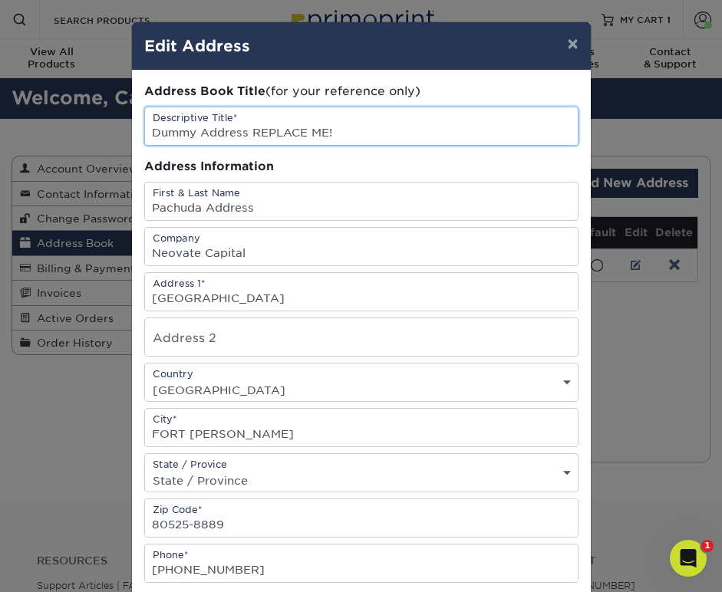
click at [246, 135] on input "Dummy Address REPLACE ME!" at bounding box center [361, 126] width 433 height 38
type input "Pachuda address"
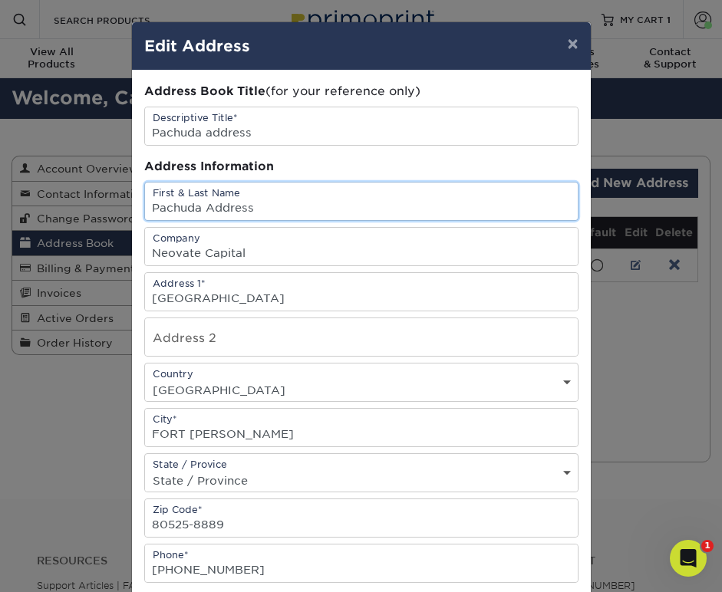
drag, startPoint x: 257, startPoint y: 205, endPoint x: 152, endPoint y: 212, distance: 105.3
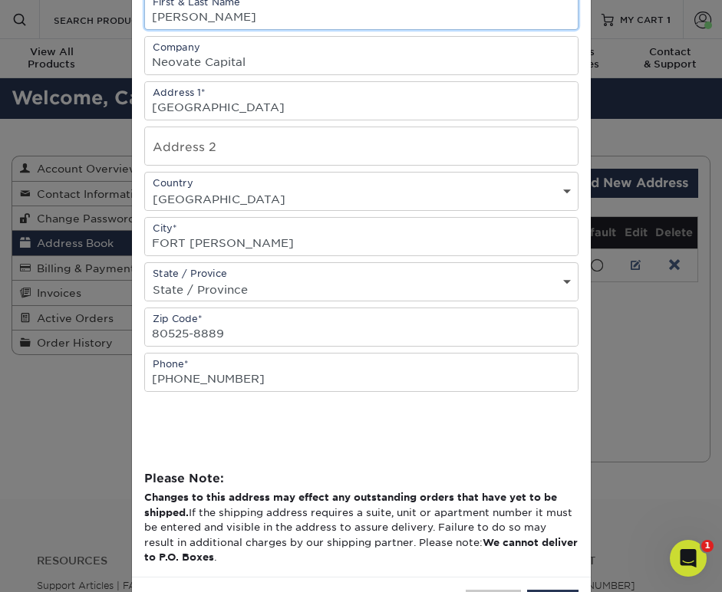
scroll to position [199, 0]
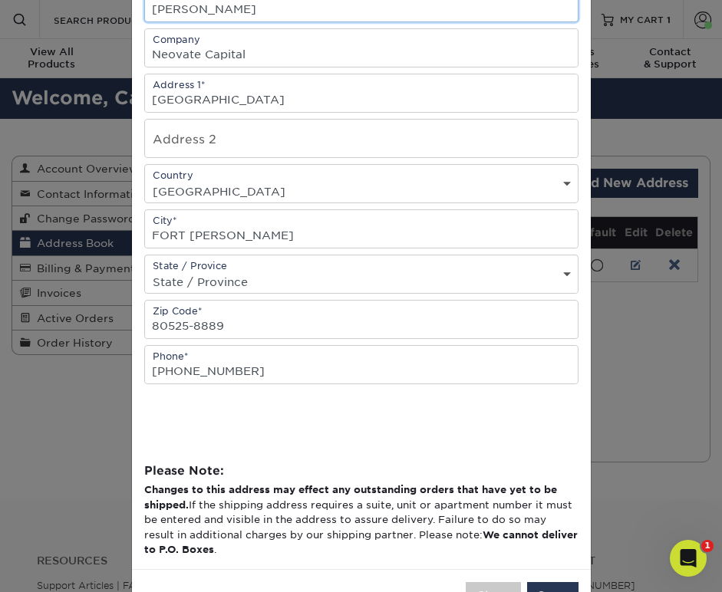
type input "[PERSON_NAME]"
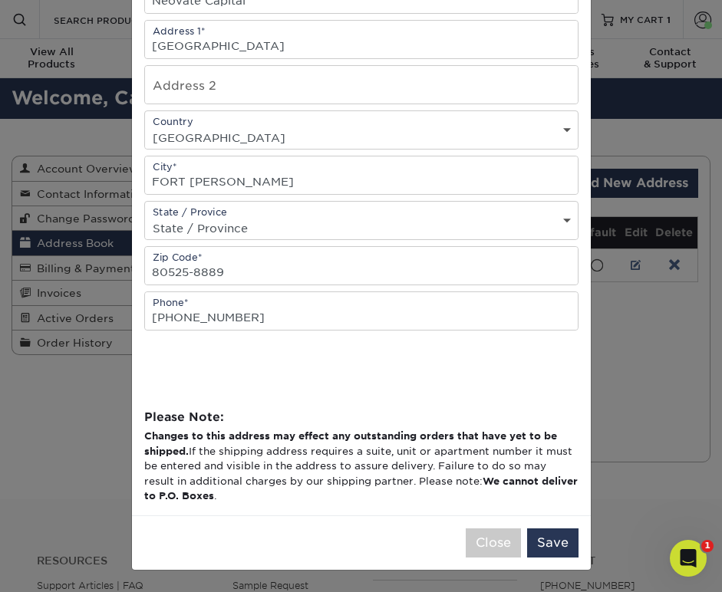
scroll to position [255, 0]
click at [558, 538] on button "Save" at bounding box center [552, 542] width 51 height 29
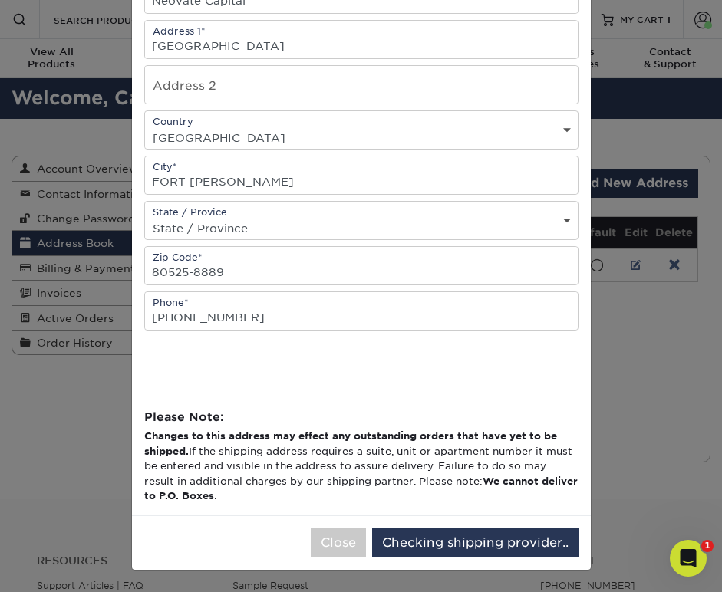
scroll to position [0, 0]
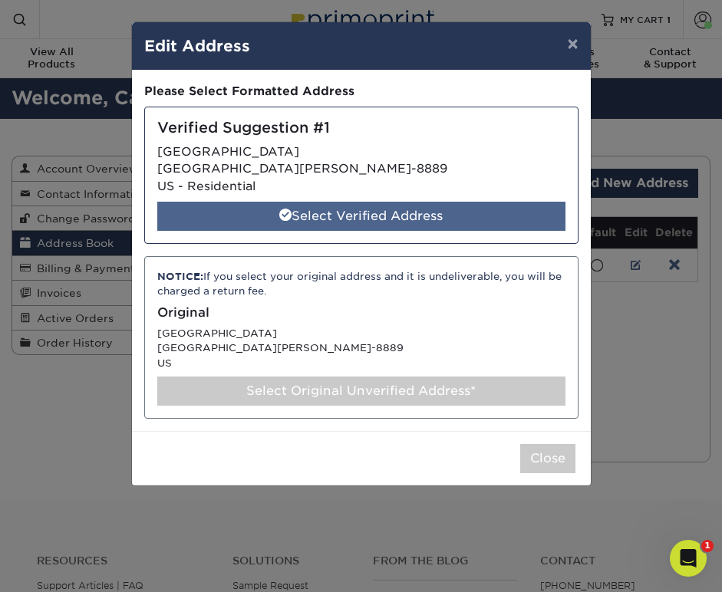
click at [403, 209] on div "Select Verified Address" at bounding box center [361, 216] width 408 height 29
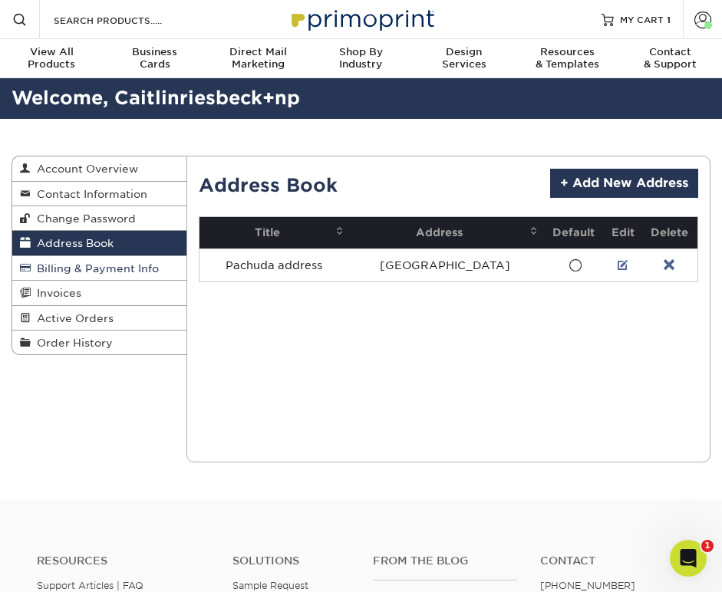
click at [122, 264] on span "Billing & Payment Info" at bounding box center [95, 268] width 128 height 12
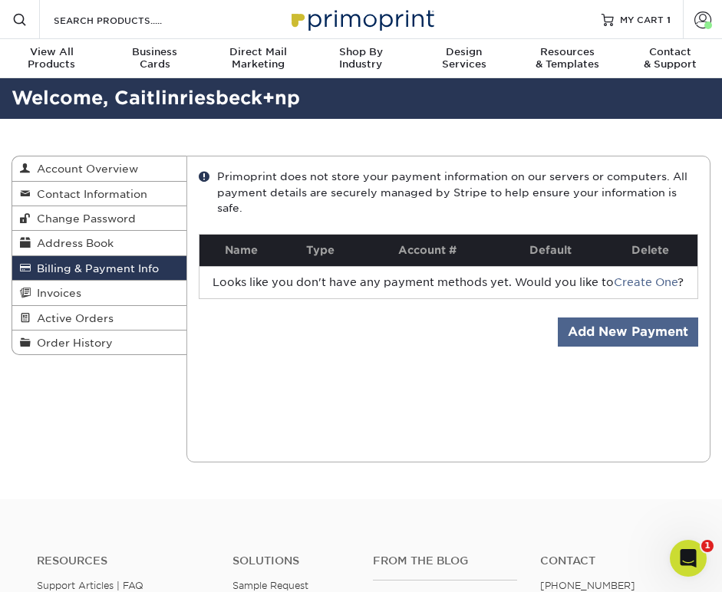
click at [594, 325] on link "Add New Payment" at bounding box center [628, 332] width 140 height 29
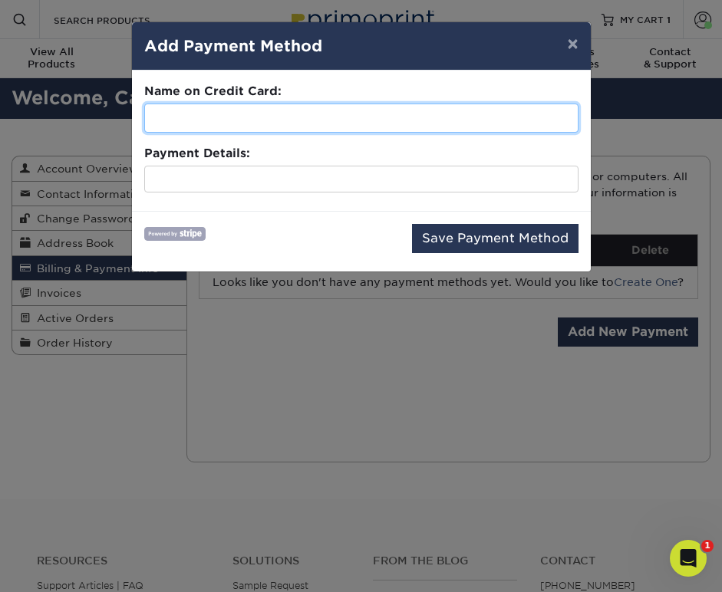
click at [237, 116] on input "text" at bounding box center [361, 118] width 434 height 29
type input "Nicholas Pachuda"
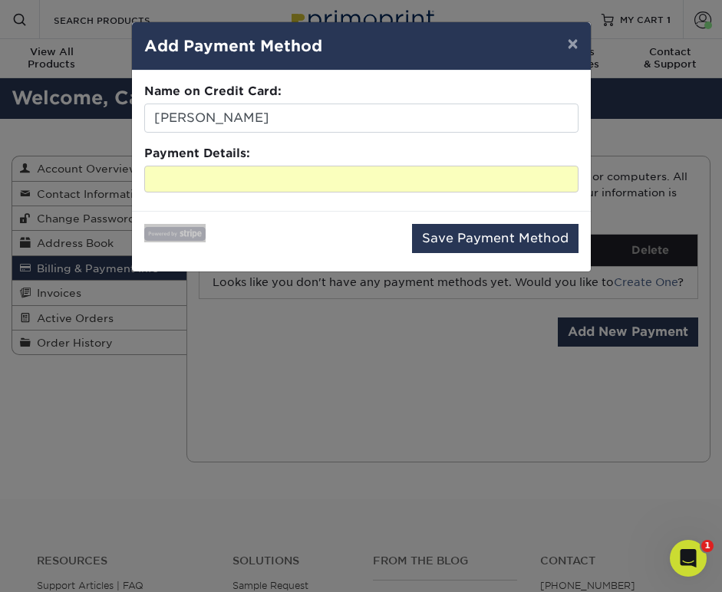
click at [288, 220] on div "Save Payment Method" at bounding box center [361, 241] width 459 height 61
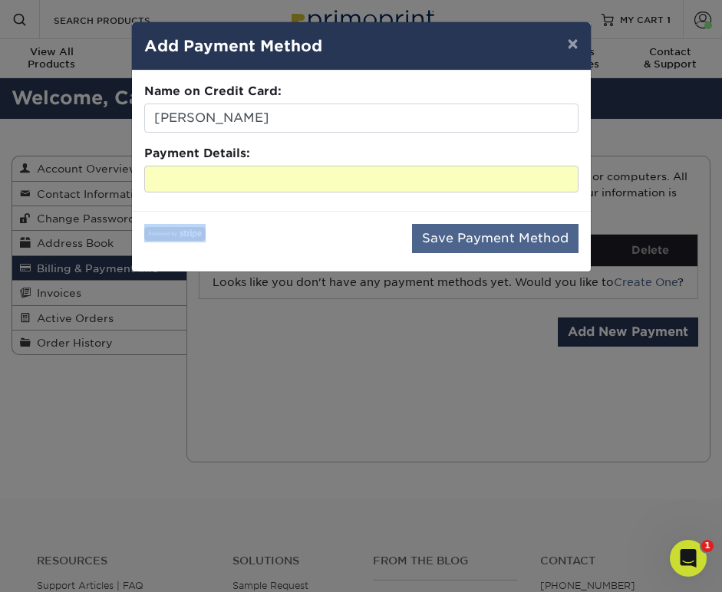
click at [489, 234] on button "Save Payment Method" at bounding box center [495, 238] width 166 height 29
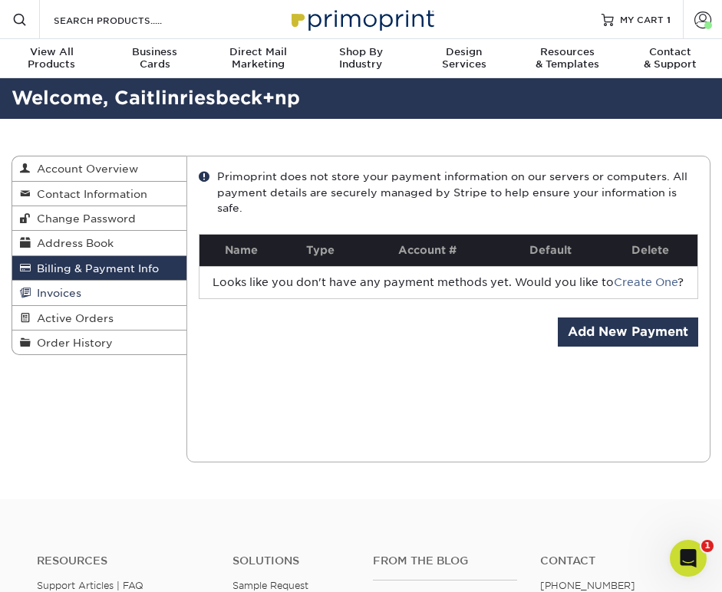
click at [81, 295] on span "Invoices" at bounding box center [56, 293] width 51 height 12
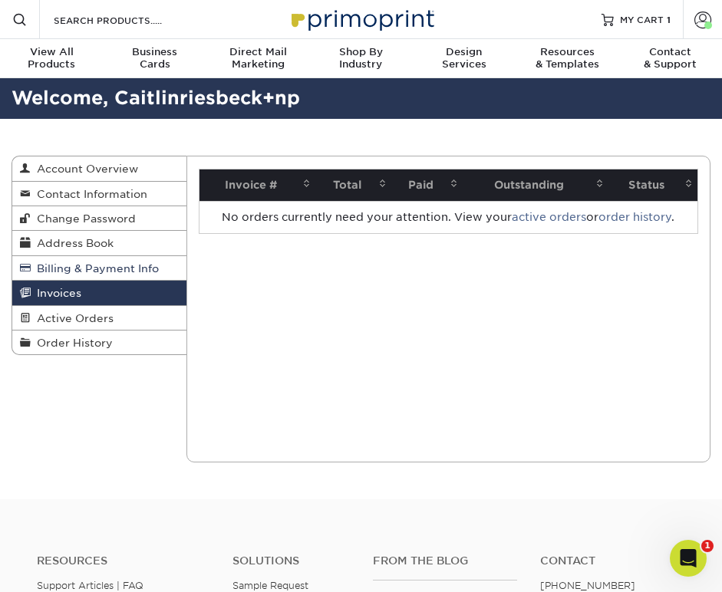
click at [74, 273] on link "Billing & Payment Info" at bounding box center [99, 268] width 174 height 25
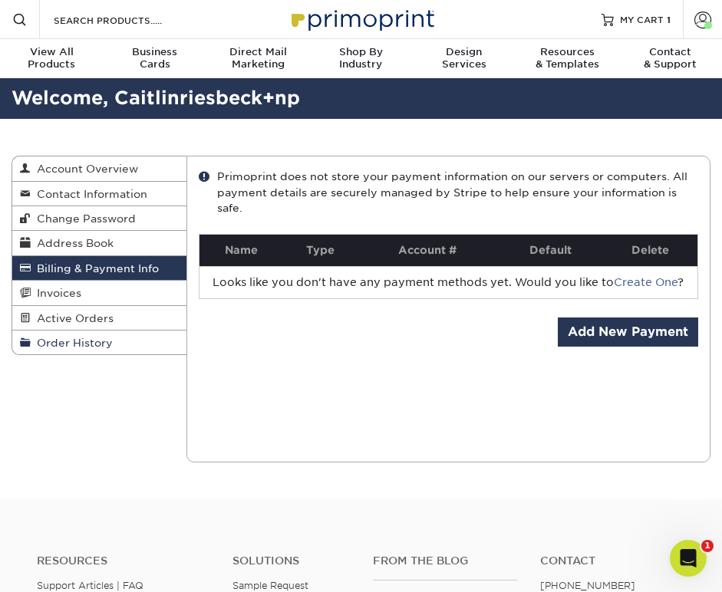
click at [76, 337] on span "Order History" at bounding box center [72, 343] width 82 height 12
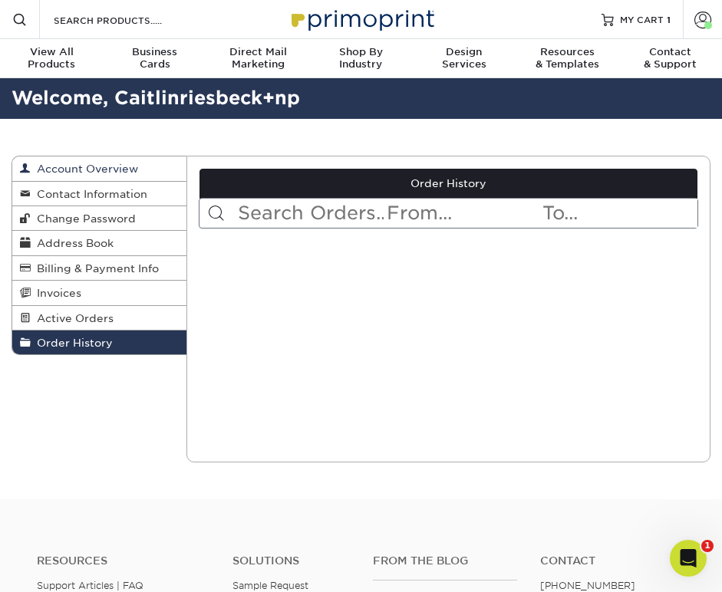
click at [69, 167] on span "Account Overview" at bounding box center [84, 169] width 107 height 12
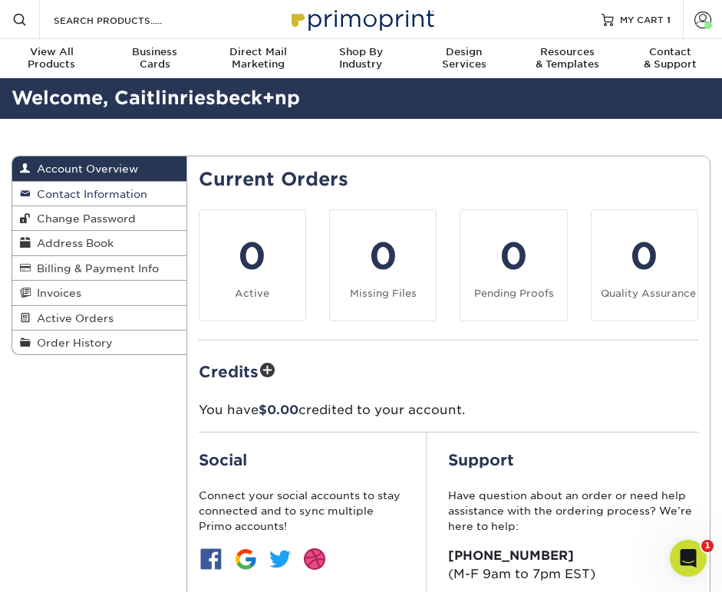
click at [110, 192] on span "Contact Information" at bounding box center [89, 194] width 117 height 12
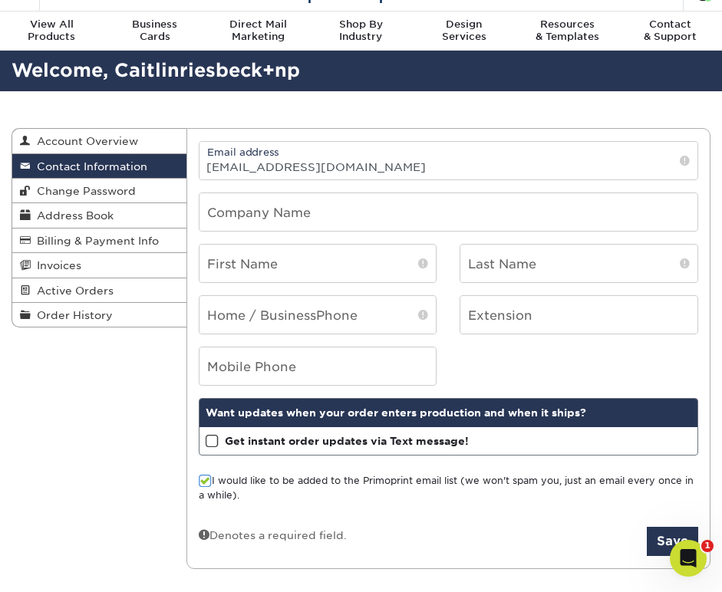
scroll to position [28, 0]
click at [92, 235] on span "Billing & Payment Info" at bounding box center [95, 241] width 128 height 12
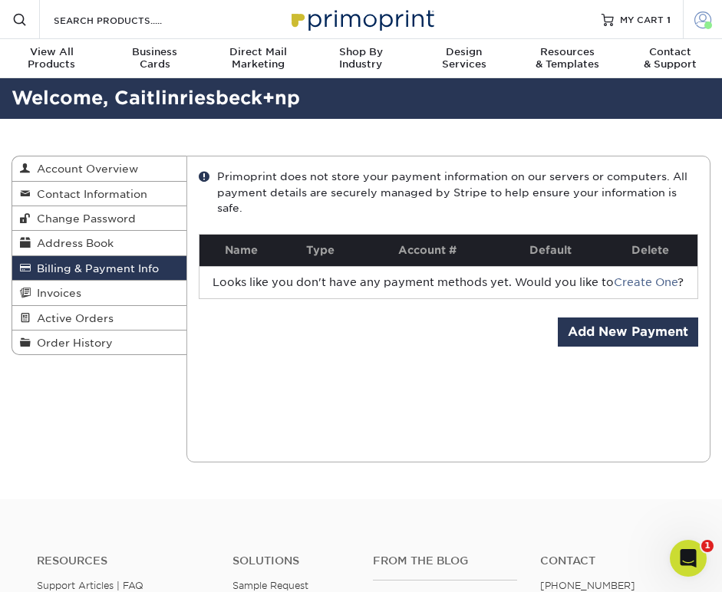
click at [705, 20] on span at bounding box center [702, 19] width 17 height 17
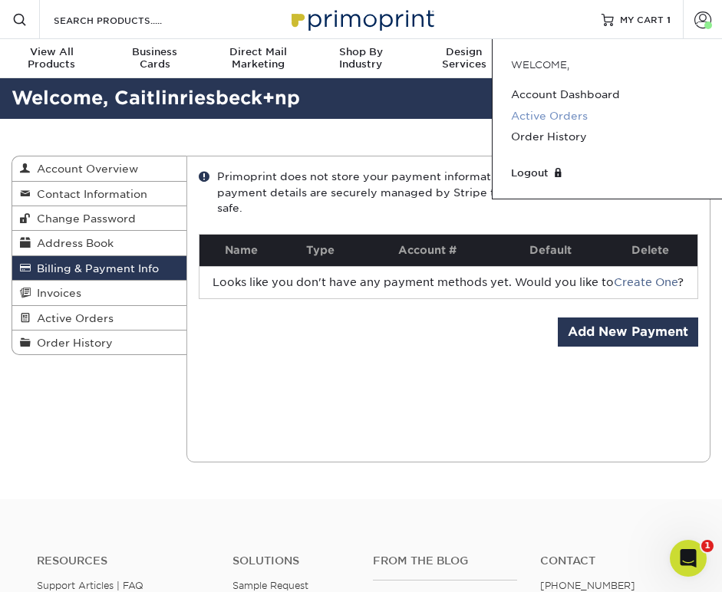
click at [560, 113] on link "Active Orders" at bounding box center [607, 116] width 193 height 21
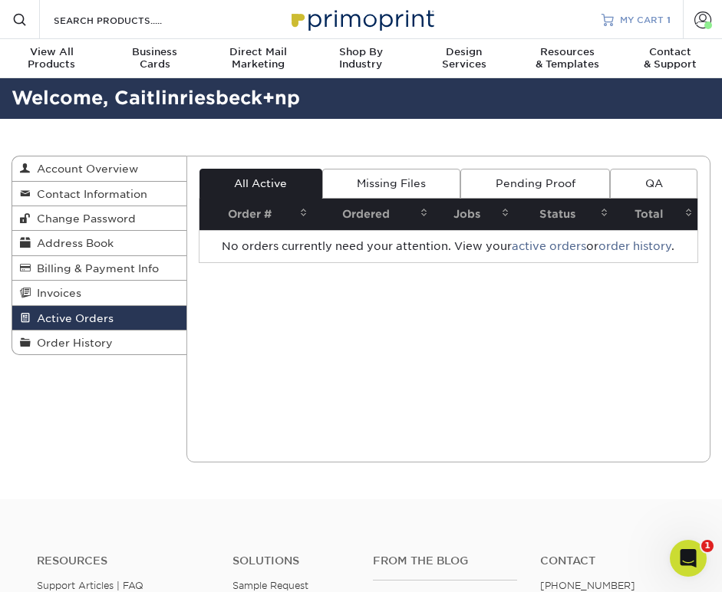
click at [634, 19] on span "MY CART" at bounding box center [642, 19] width 44 height 13
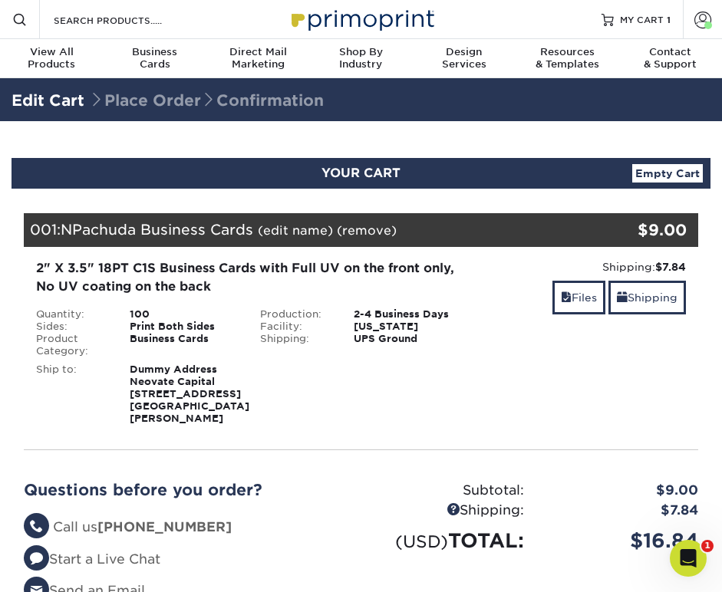
click at [176, 265] on div "2" X 3.5" 18PT C1S Business Cards with Full UV on the front only, No UV coating…" at bounding box center [249, 277] width 426 height 37
click at [701, 18] on span at bounding box center [702, 19] width 17 height 17
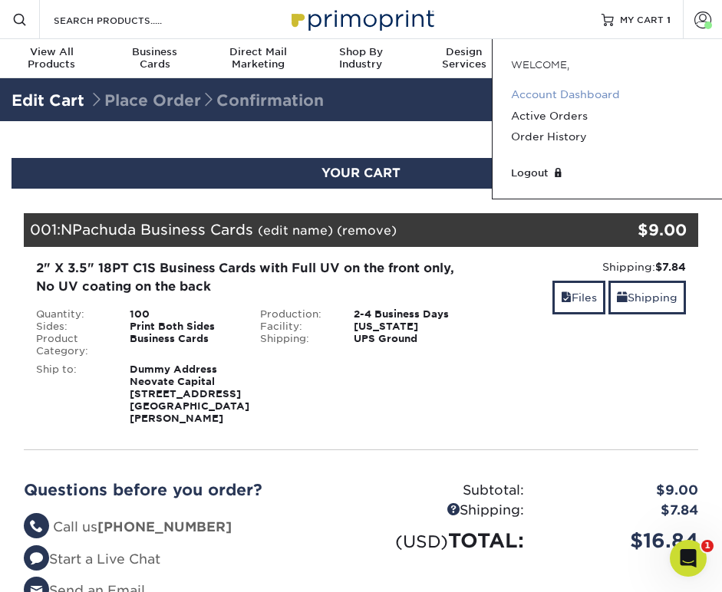
click at [581, 97] on link "Account Dashboard" at bounding box center [607, 94] width 193 height 21
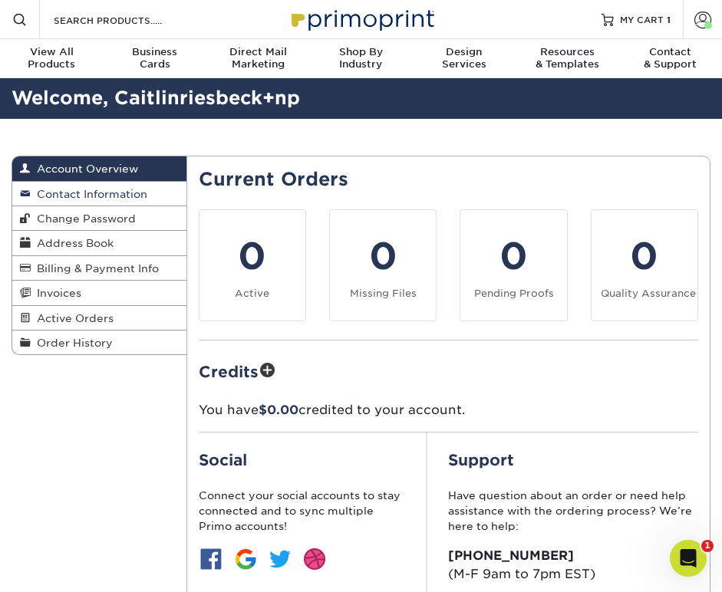
click at [133, 195] on span "Contact Information" at bounding box center [89, 194] width 117 height 12
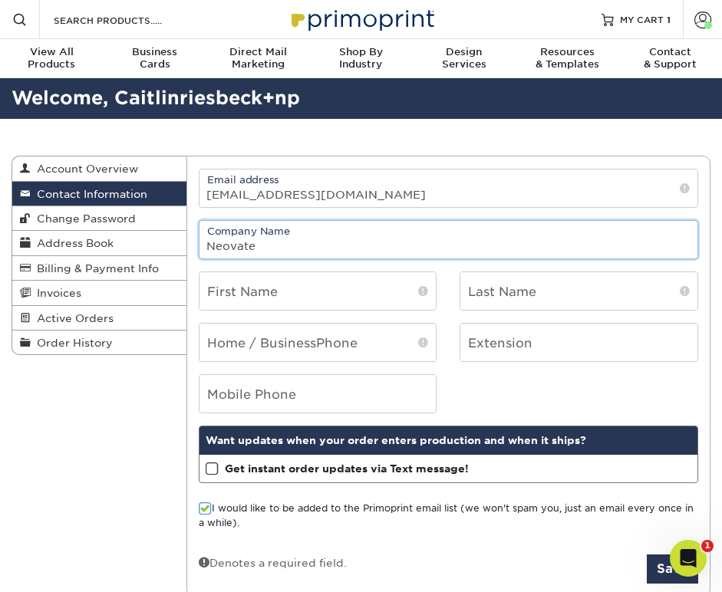
type input "Neovate"
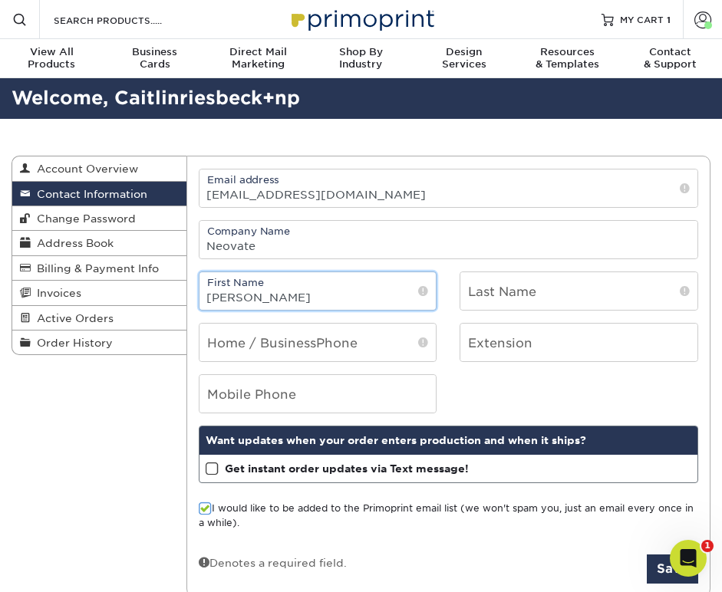
type input "[PERSON_NAME]"
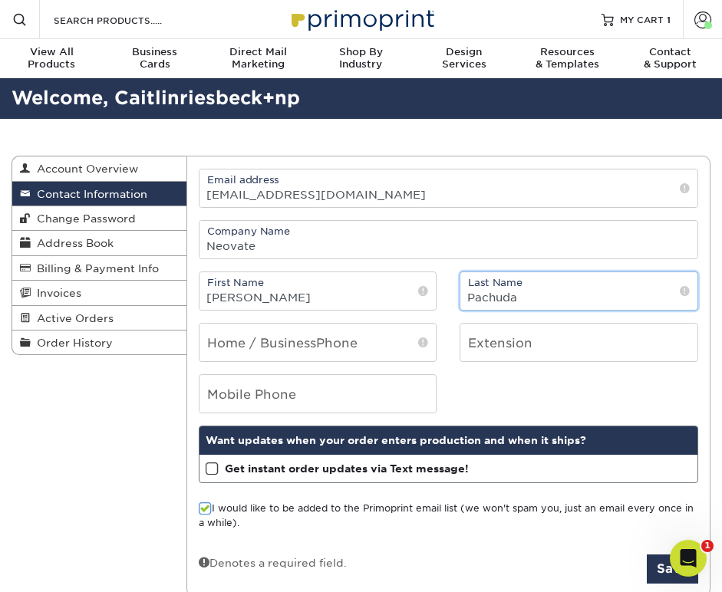
type input "Pachuda"
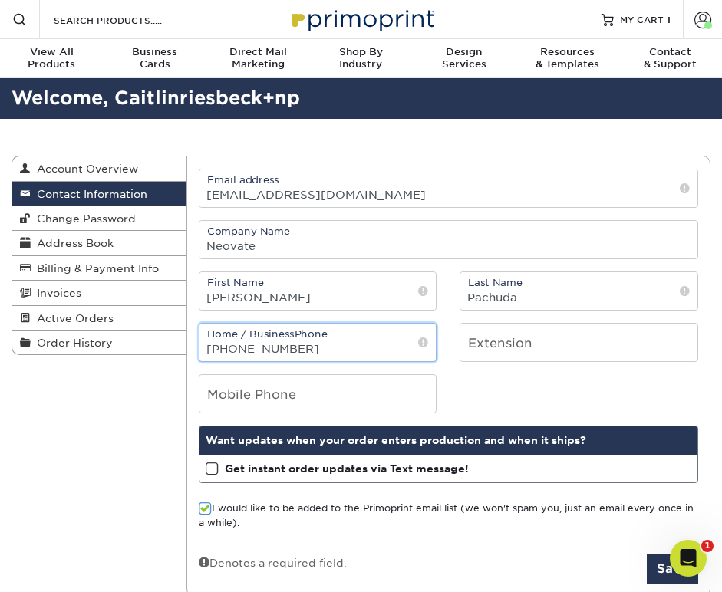
type input "440-864-9226"
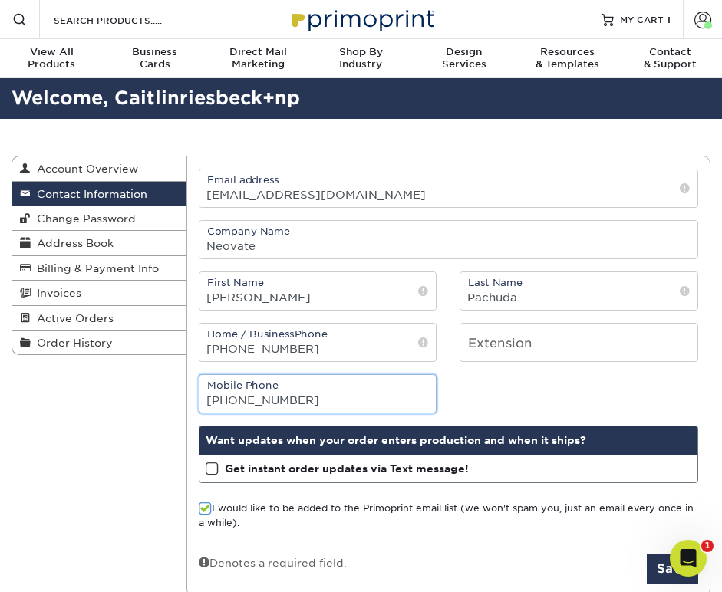
type input "440-864-9226"
click at [212, 469] on span at bounding box center [212, 469] width 13 height 15
click at [0, 0] on input "Get instant order updates via Text message!" at bounding box center [0, 0] width 0 height 0
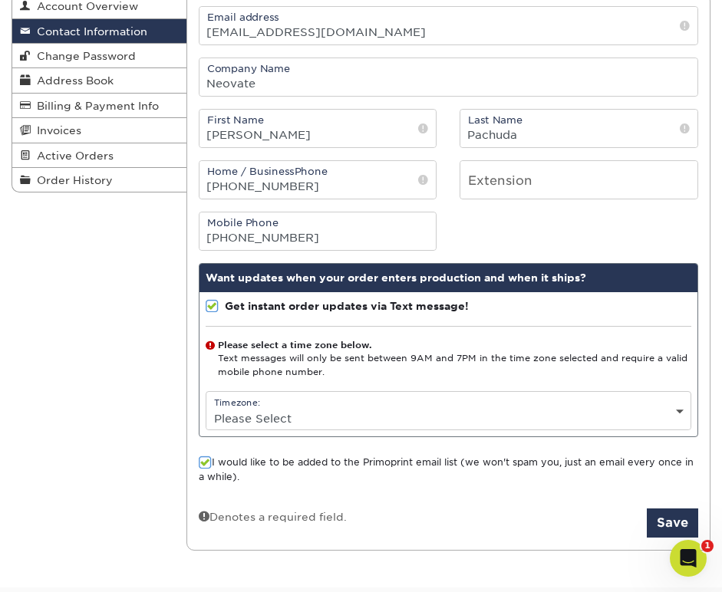
scroll to position [169, 0]
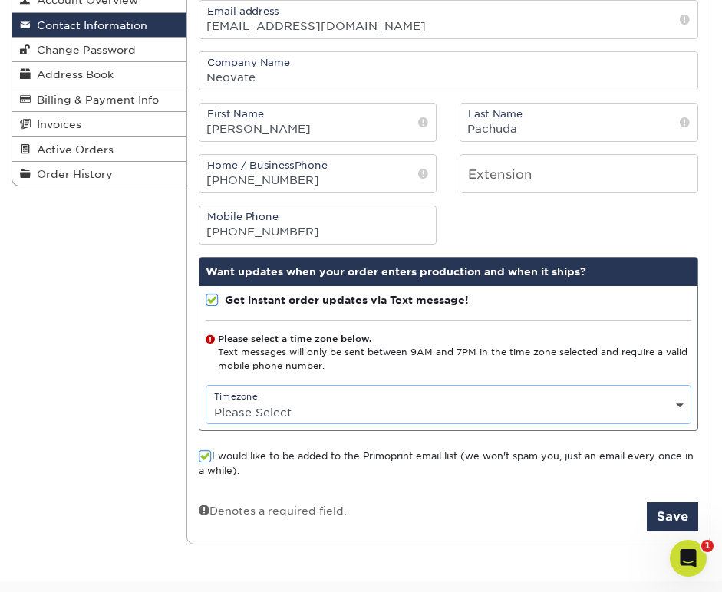
select select "-7.0"
click at [206, 462] on span at bounding box center [205, 456] width 13 height 15
click at [0, 0] on input "I would like to be added to the Primoprint email list (we won't spam you, just …" at bounding box center [0, 0] width 0 height 0
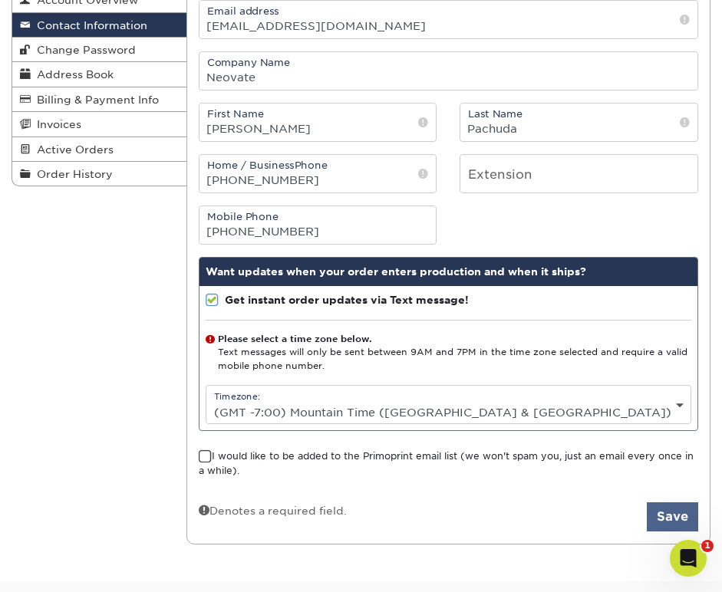
click at [664, 517] on button "Save" at bounding box center [672, 516] width 51 height 29
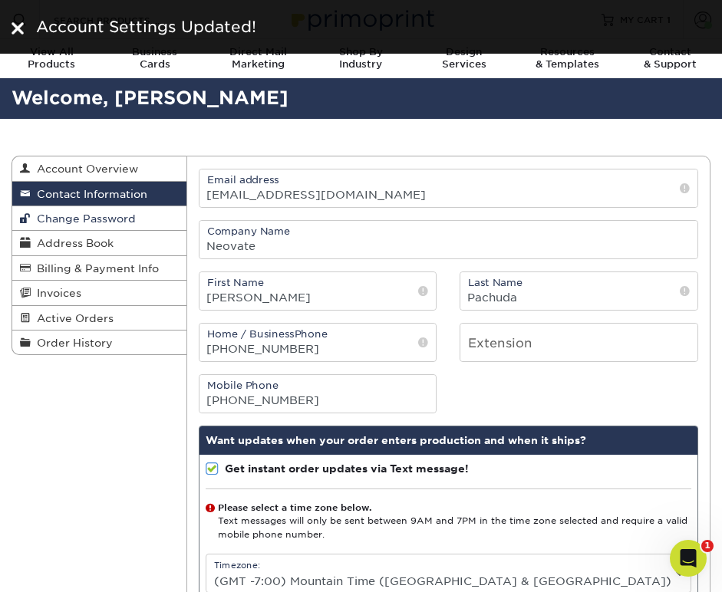
click at [114, 213] on span "Change Password" at bounding box center [83, 218] width 105 height 12
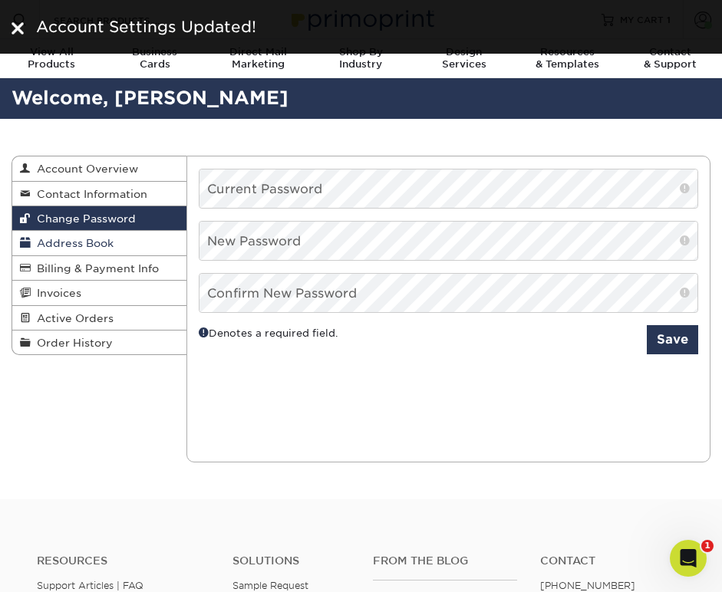
click at [107, 239] on span "Address Book" at bounding box center [72, 243] width 83 height 12
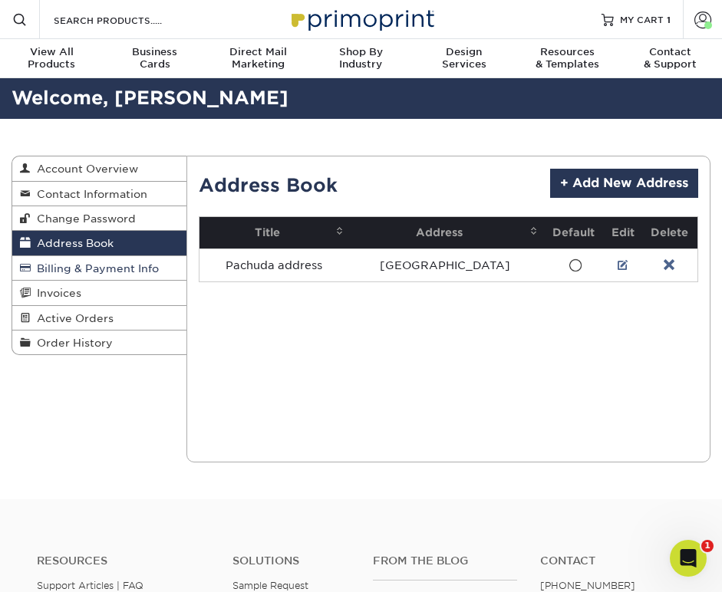
click at [102, 267] on span "Billing & Payment Info" at bounding box center [95, 268] width 128 height 12
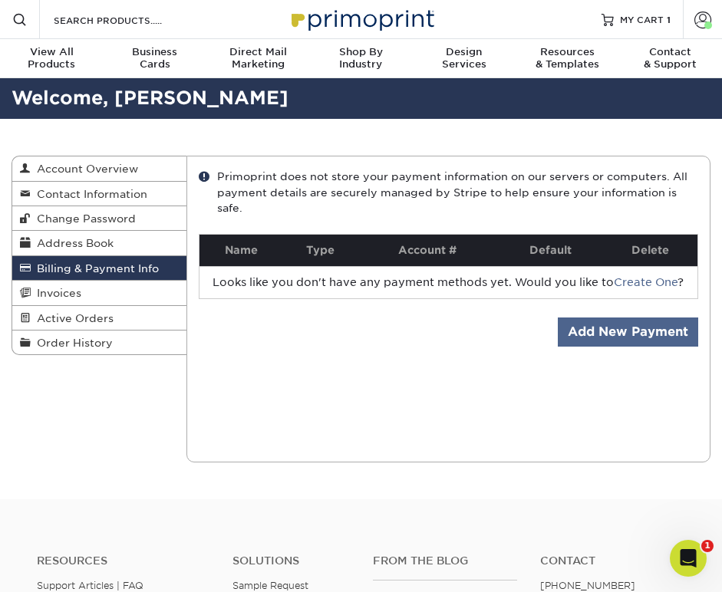
click at [630, 331] on link "Add New Payment" at bounding box center [628, 332] width 140 height 29
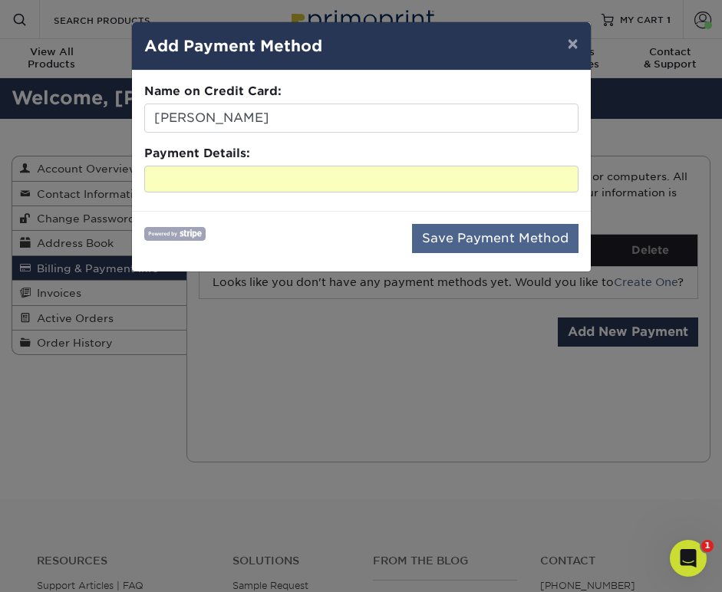
click at [535, 237] on button "Save Payment Method" at bounding box center [495, 238] width 166 height 29
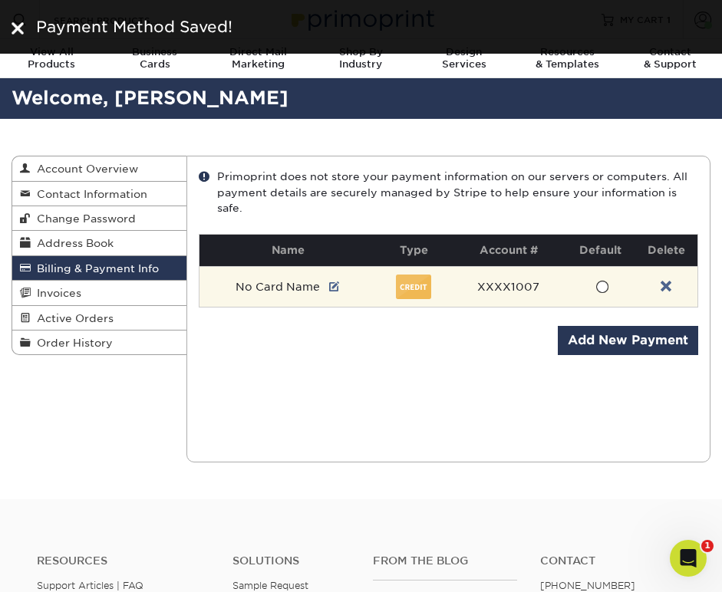
click at [604, 285] on span at bounding box center [601, 287] width 13 height 15
click at [0, 0] on input "radio" at bounding box center [0, 0] width 0 height 0
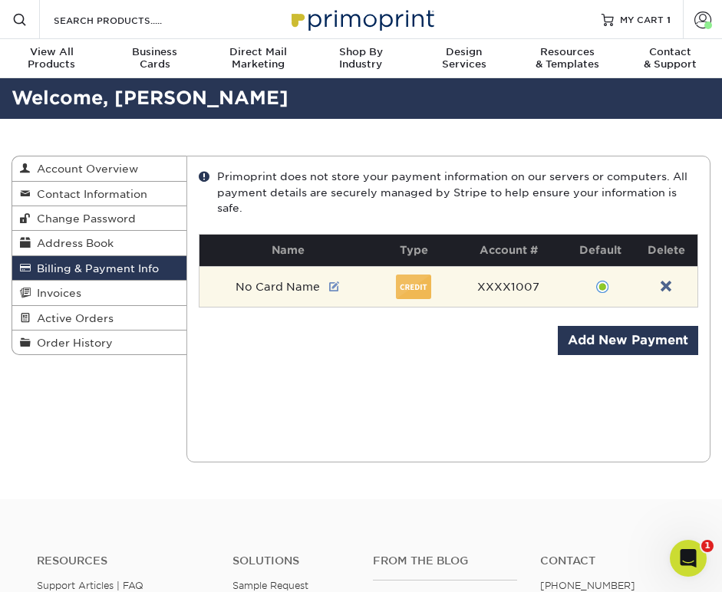
click at [332, 289] on link at bounding box center [334, 287] width 11 height 12
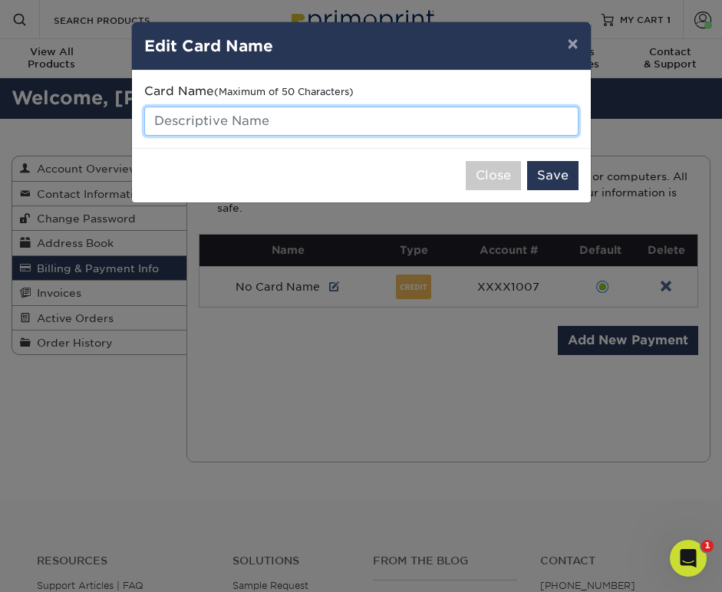
click at [220, 117] on input "text" at bounding box center [361, 121] width 434 height 29
type input "AMEX"
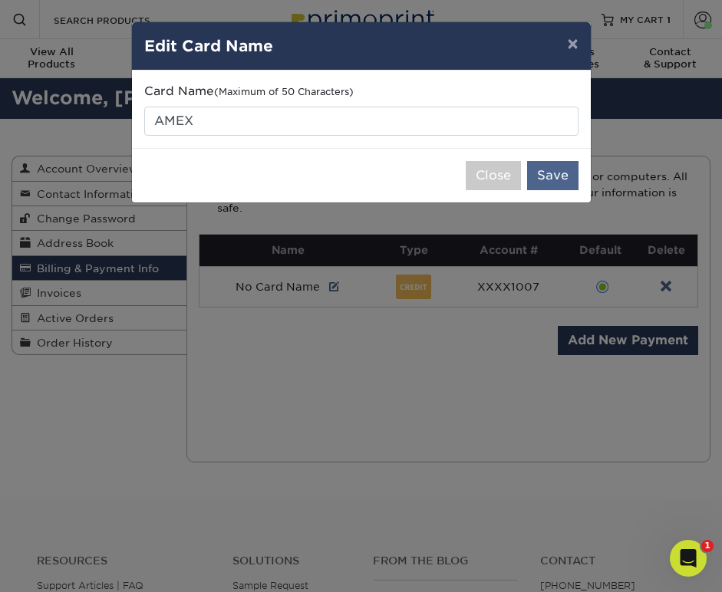
click at [555, 173] on button "Save" at bounding box center [552, 175] width 51 height 29
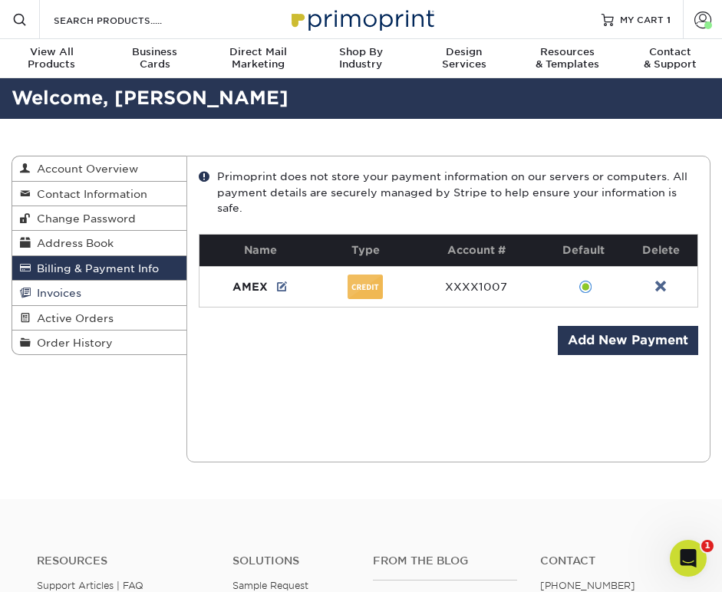
click at [71, 290] on span "Invoices" at bounding box center [56, 293] width 51 height 12
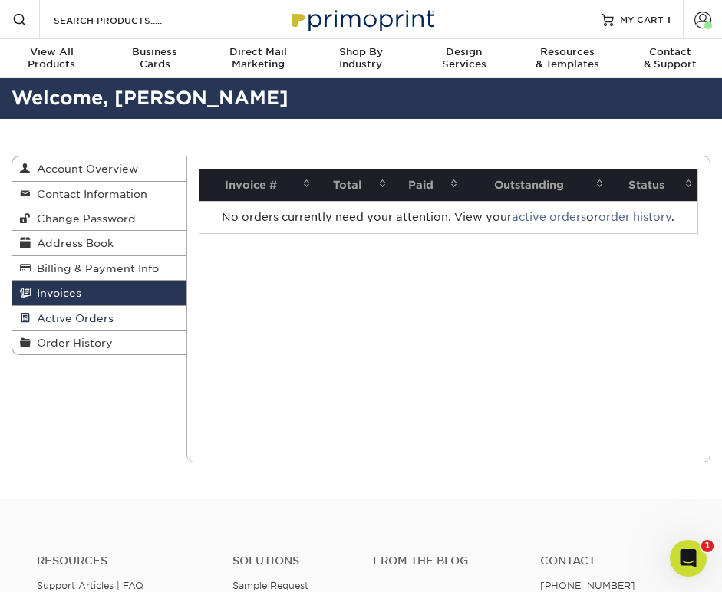
click at [80, 318] on span "Active Orders" at bounding box center [72, 318] width 83 height 12
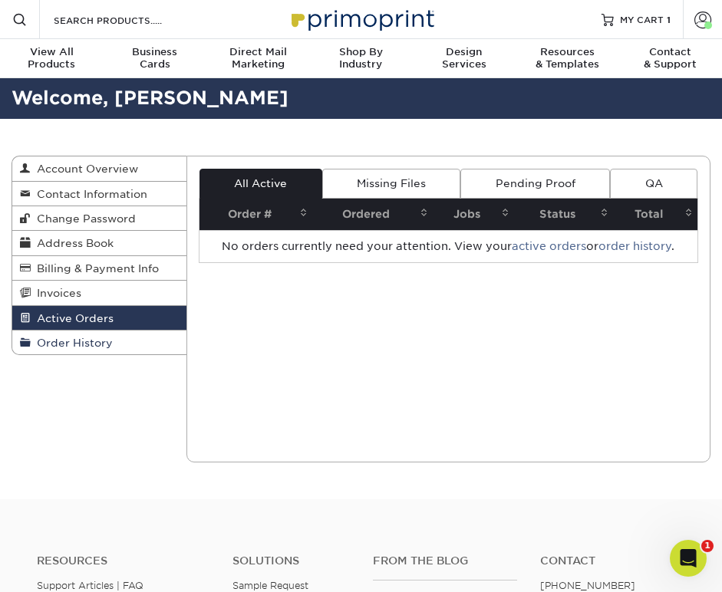
click at [85, 340] on span "Order History" at bounding box center [72, 343] width 82 height 12
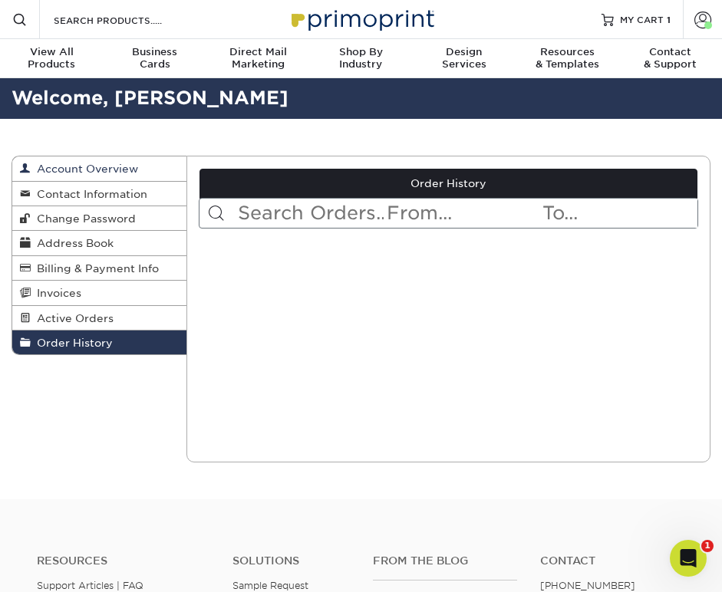
click at [97, 175] on link "Account Overview" at bounding box center [99, 168] width 174 height 25
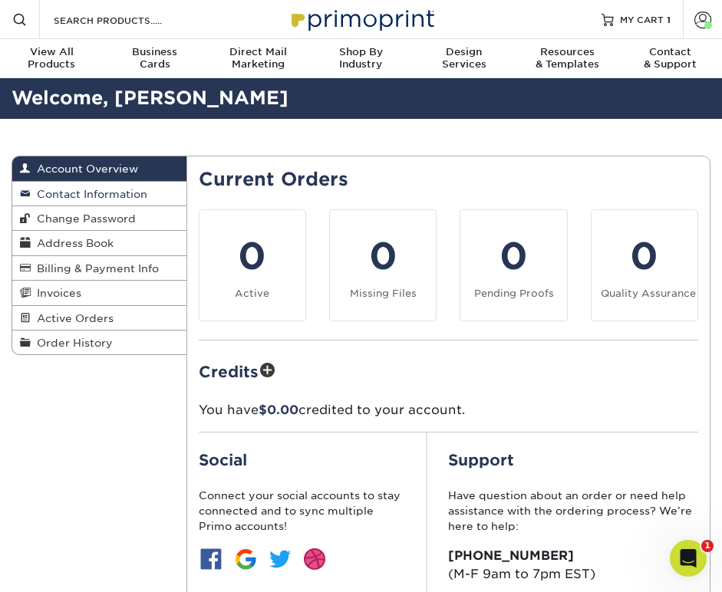
click at [74, 196] on span "Contact Information" at bounding box center [89, 194] width 117 height 12
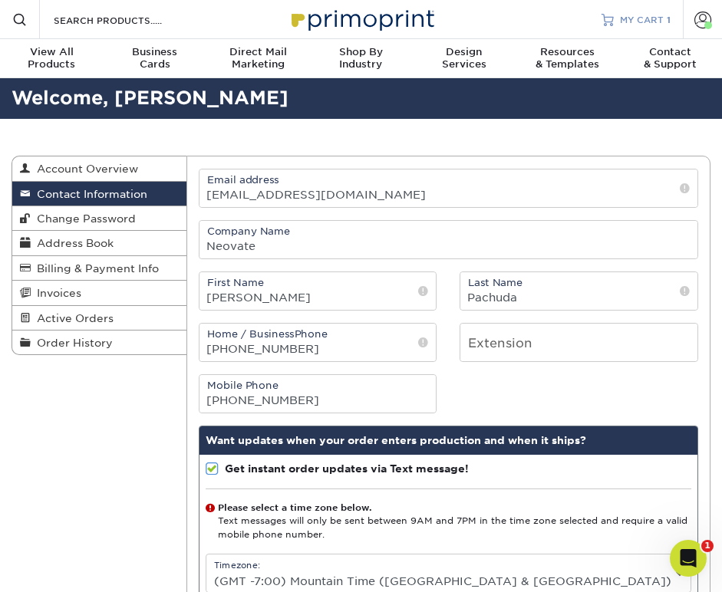
click at [640, 11] on link "MY CART 1" at bounding box center [635, 19] width 69 height 39
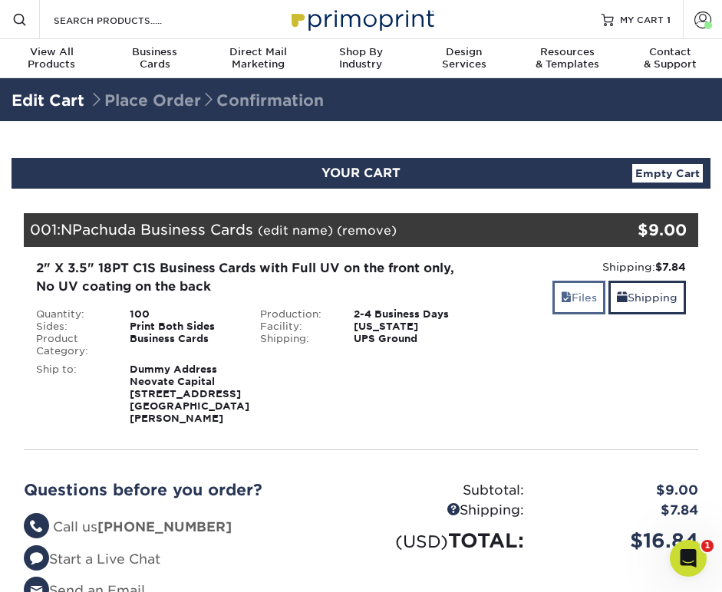
click at [578, 299] on link "Files" at bounding box center [578, 297] width 53 height 33
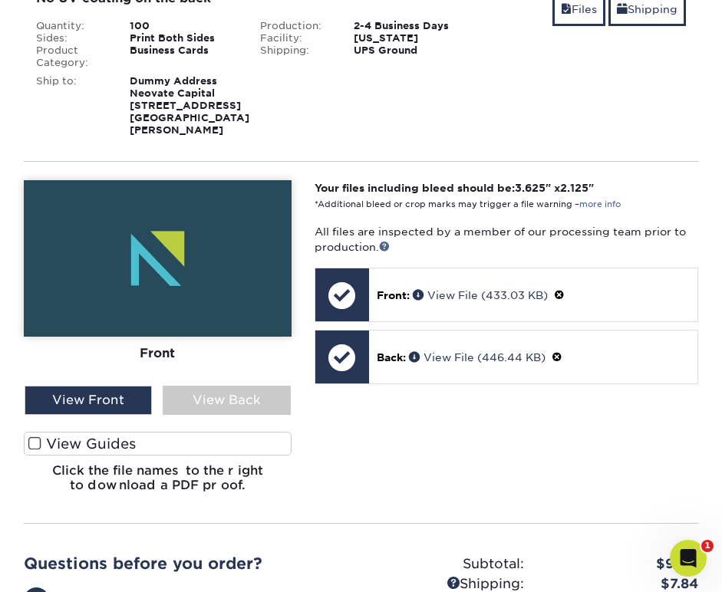
scroll to position [330, 0]
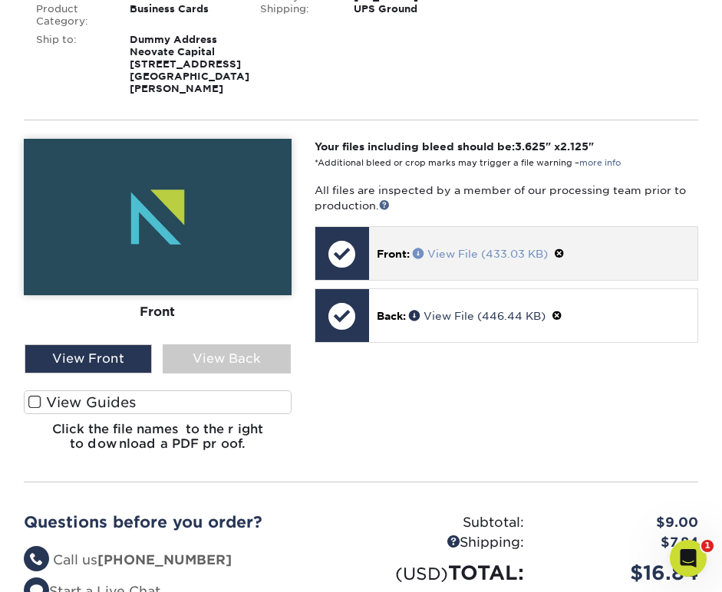
click at [455, 260] on link "View File (433.03 KB)" at bounding box center [480, 254] width 135 height 12
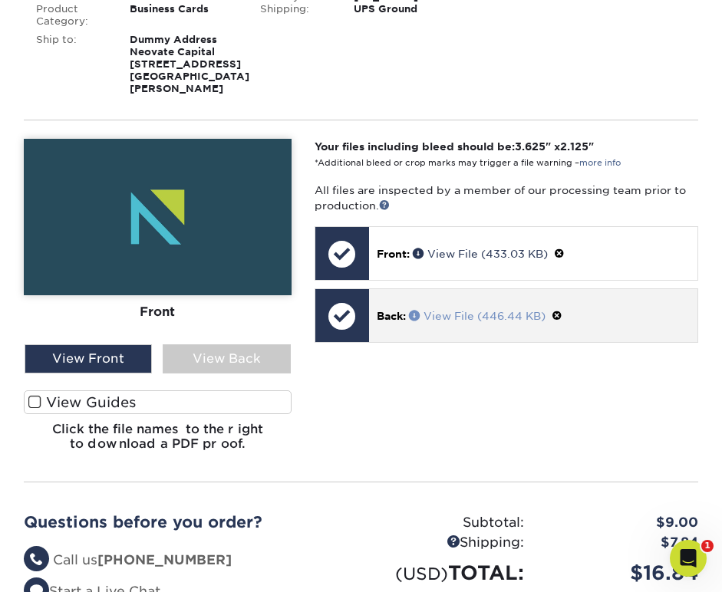
click at [476, 322] on link "View File (446.44 KB)" at bounding box center [477, 316] width 137 height 12
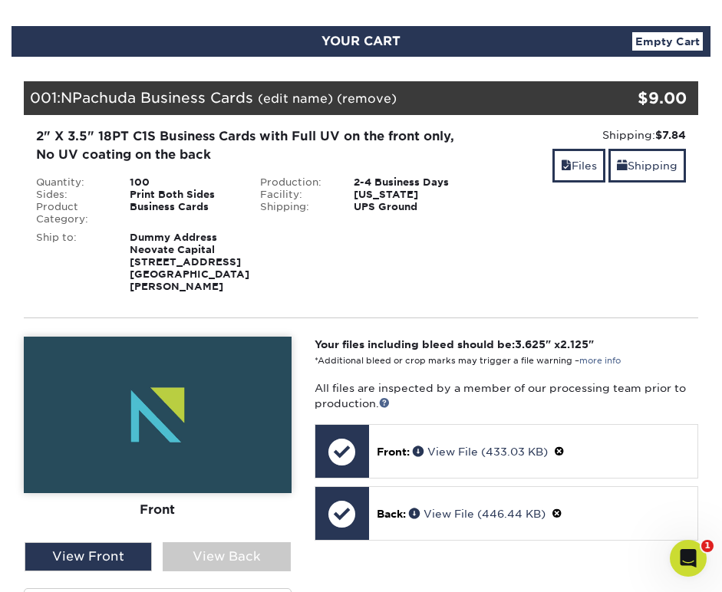
scroll to position [92, 0]
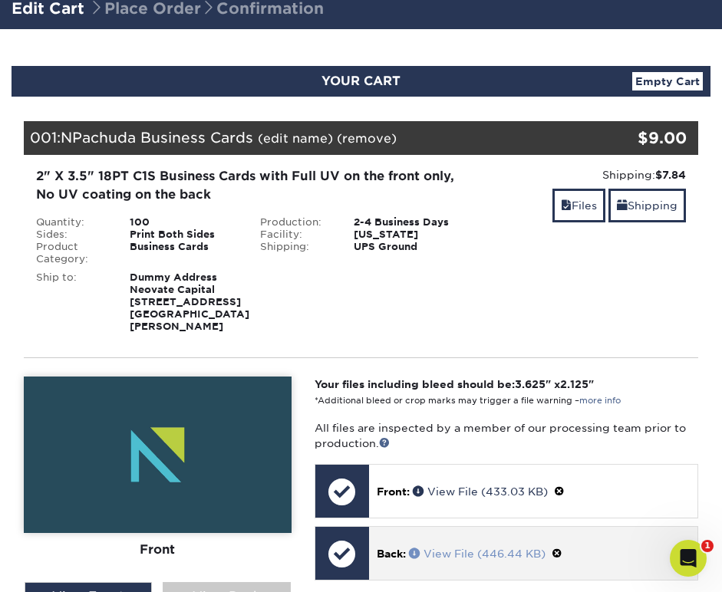
click at [472, 560] on link "View File (446.44 KB)" at bounding box center [477, 554] width 137 height 12
